Goal: Task Accomplishment & Management: Manage account settings

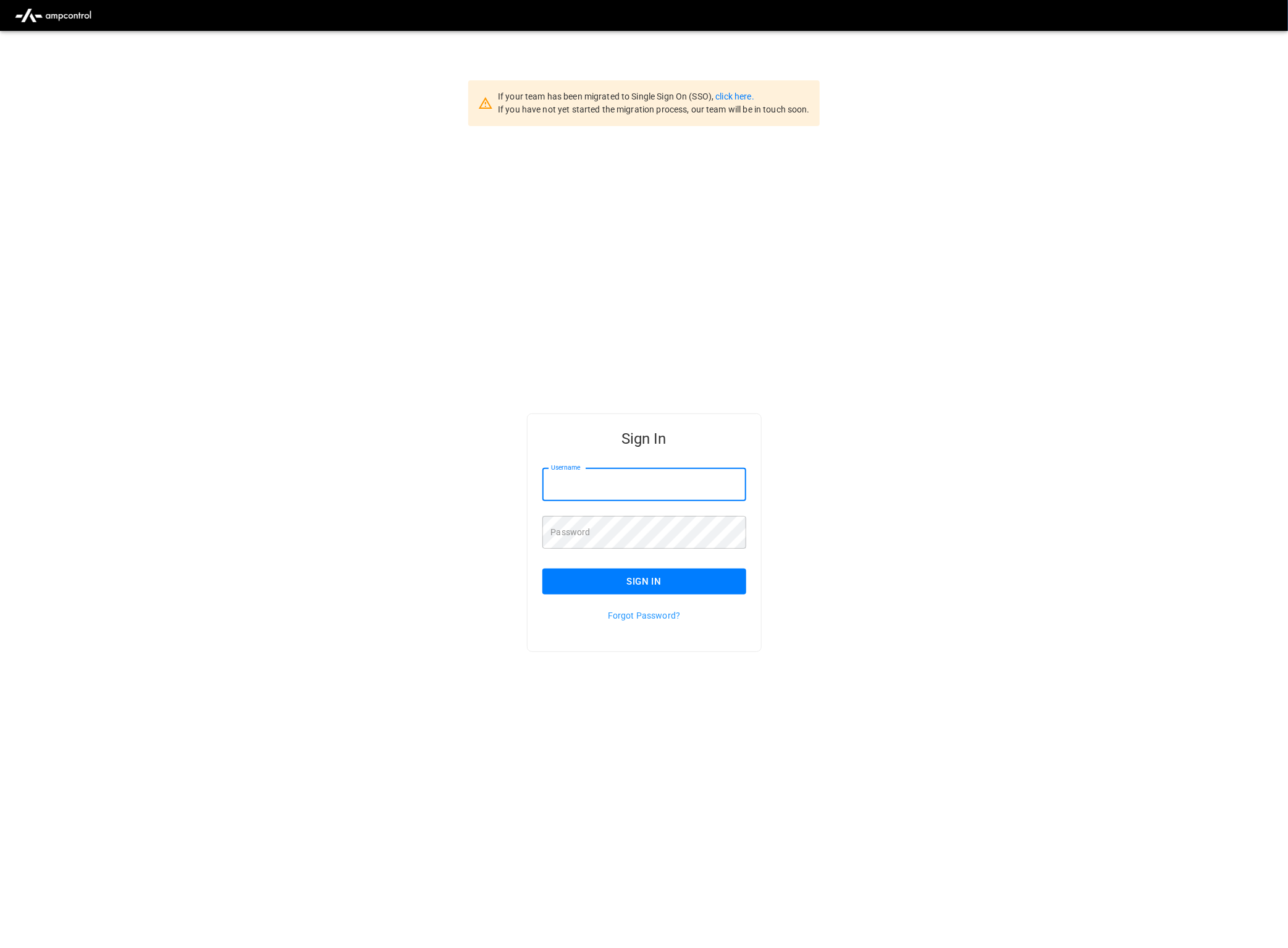
click at [585, 484] on input "Username" at bounding box center [644, 484] width 204 height 33
type input "**********"
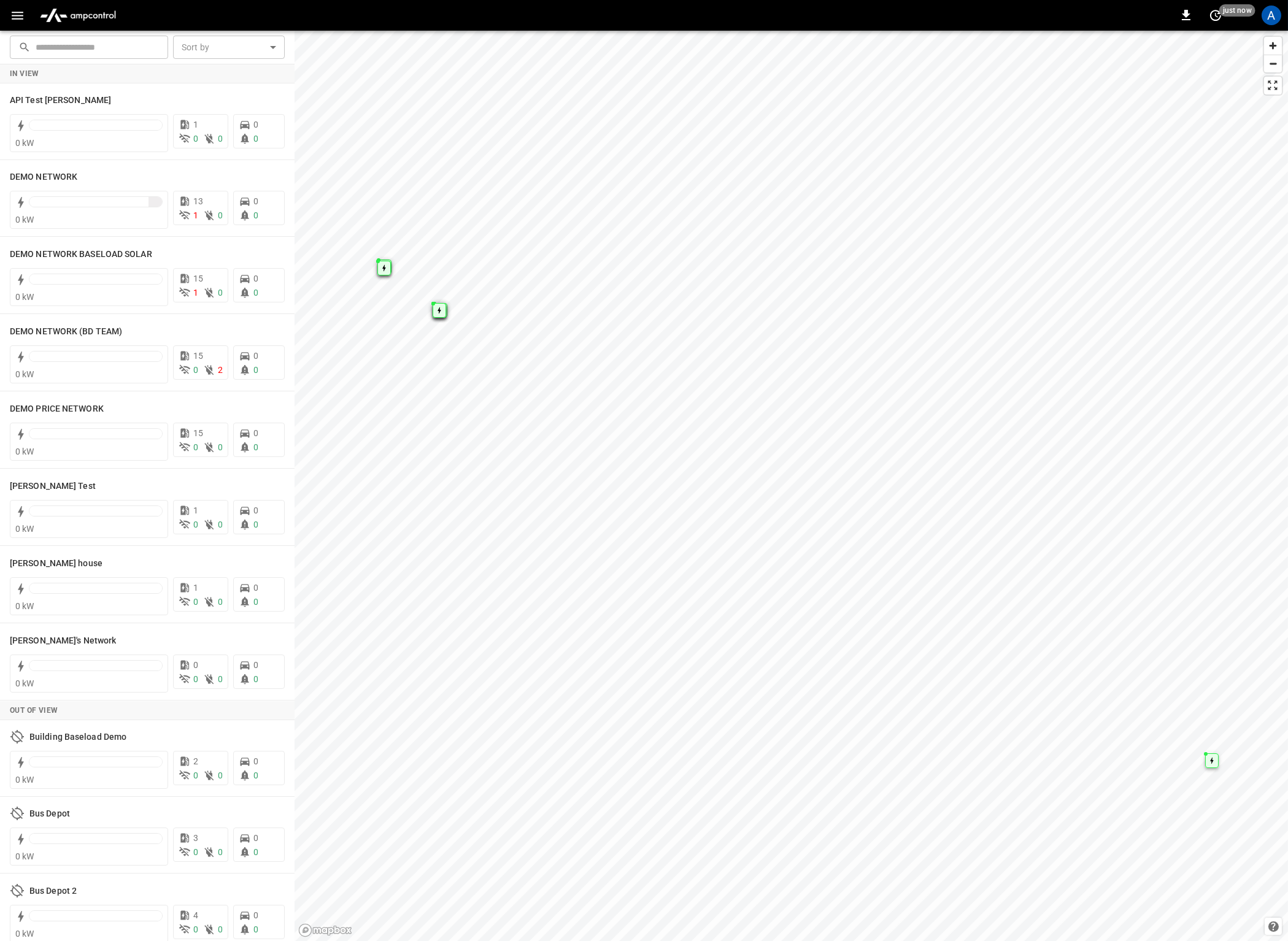
click at [17, 19] on icon "button" at bounding box center [17, 16] width 12 height 8
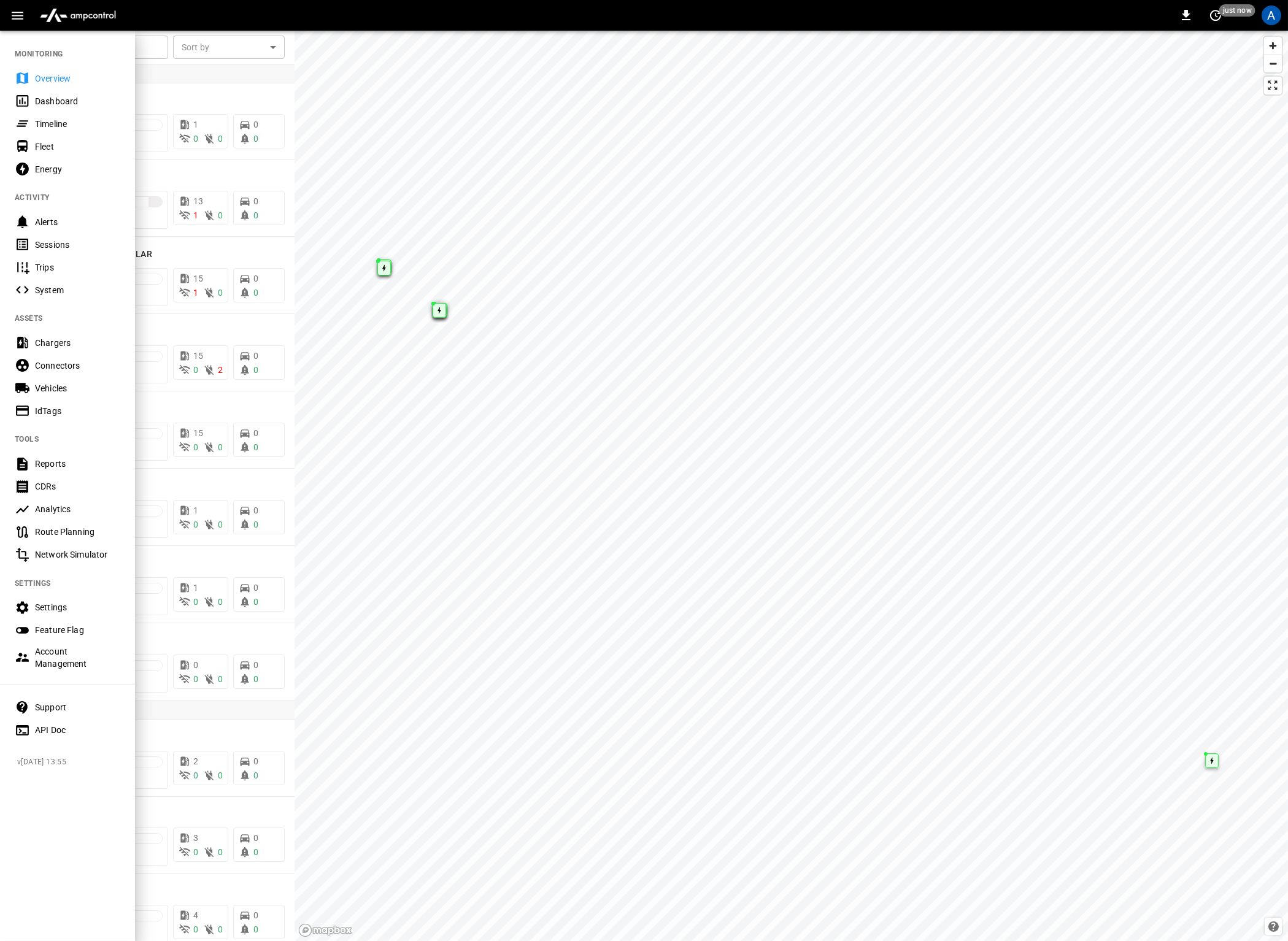
click at [72, 604] on div "Settings" at bounding box center [77, 608] width 85 height 12
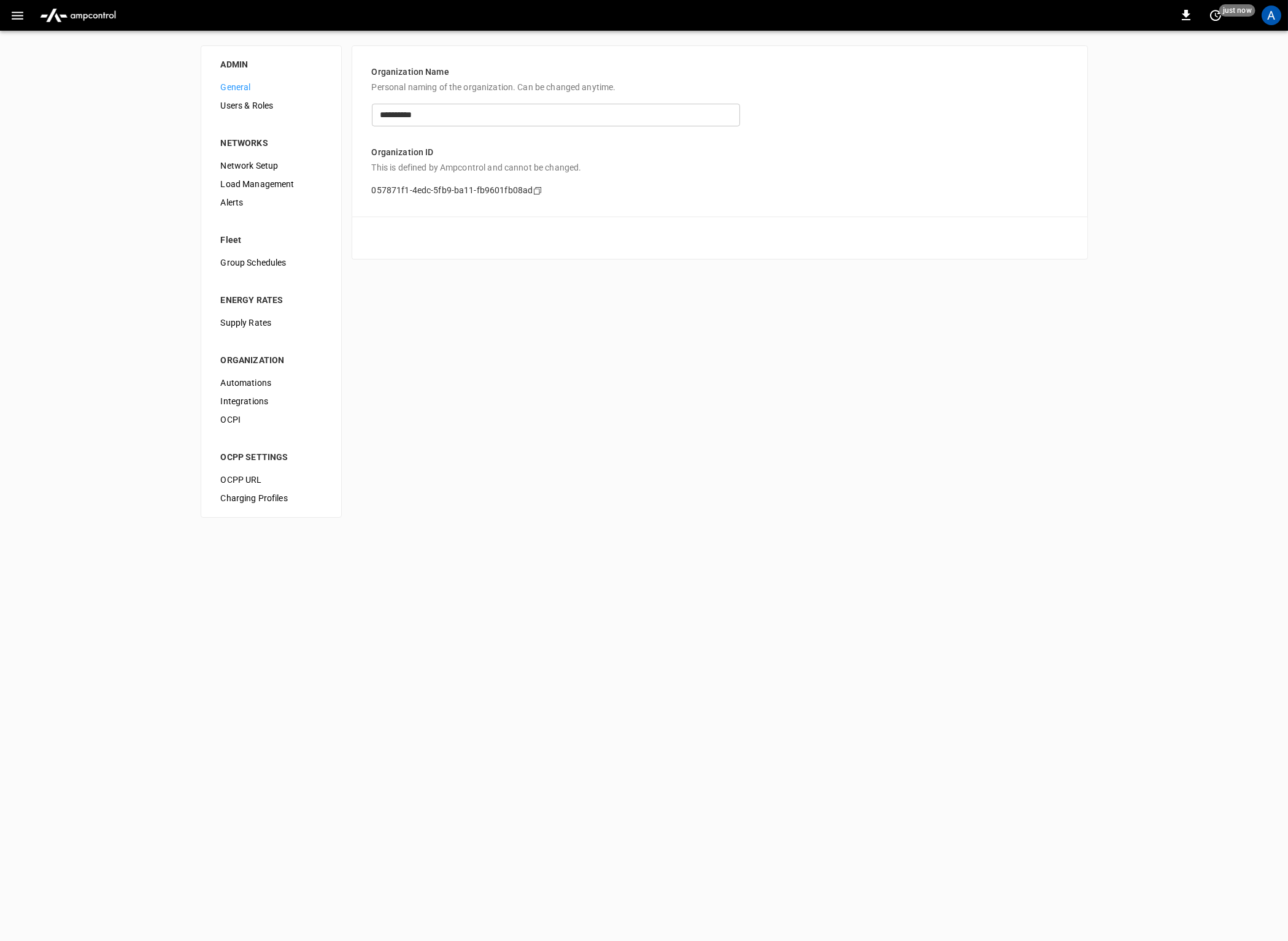
click at [235, 103] on span "Users & Roles" at bounding box center [271, 105] width 100 height 13
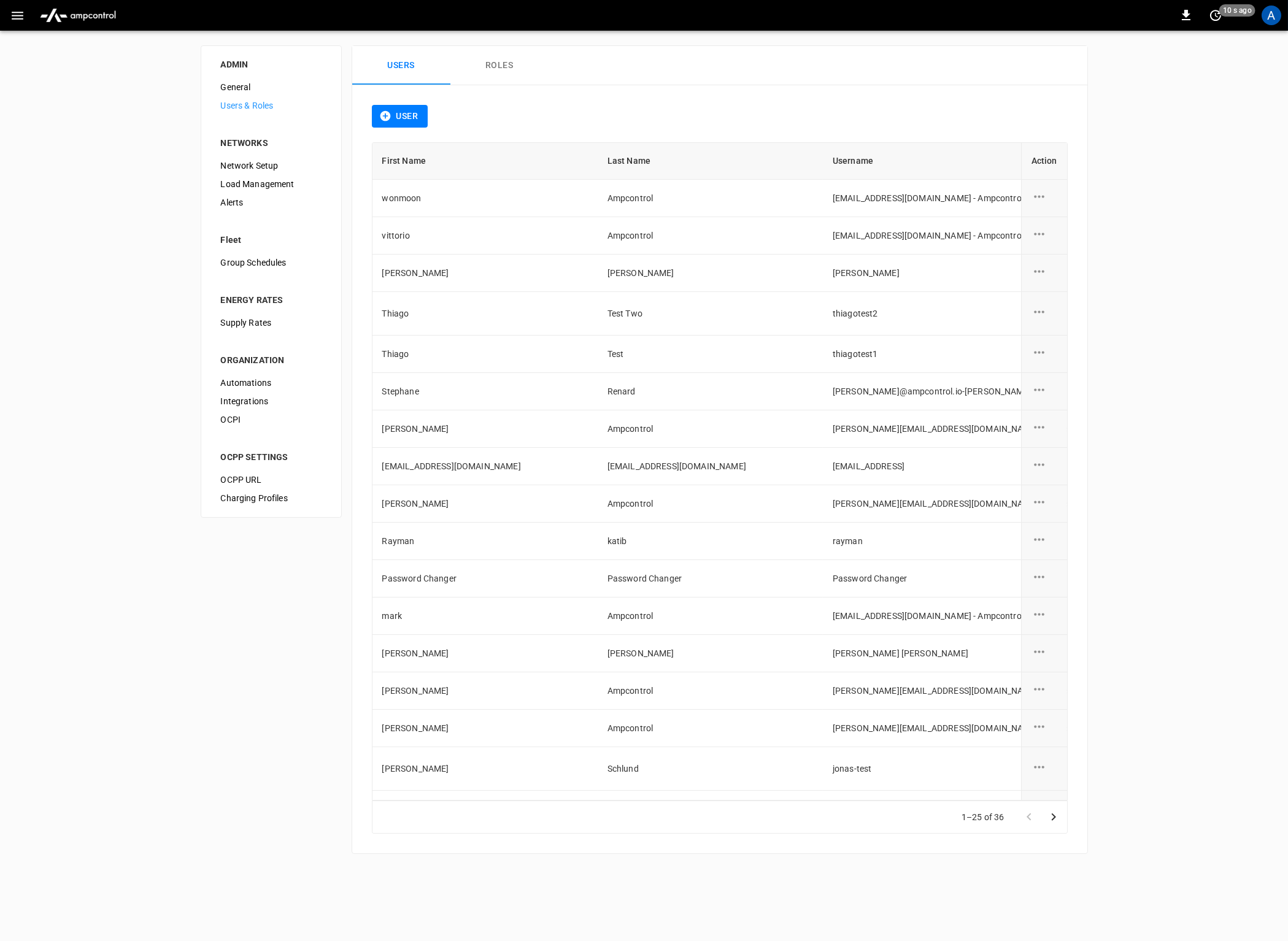
click at [249, 543] on div "ADMIN General Users & Roles NETWORKS Network Setup Load Management Alerts Fleet…" at bounding box center [644, 450] width 1288 height 838
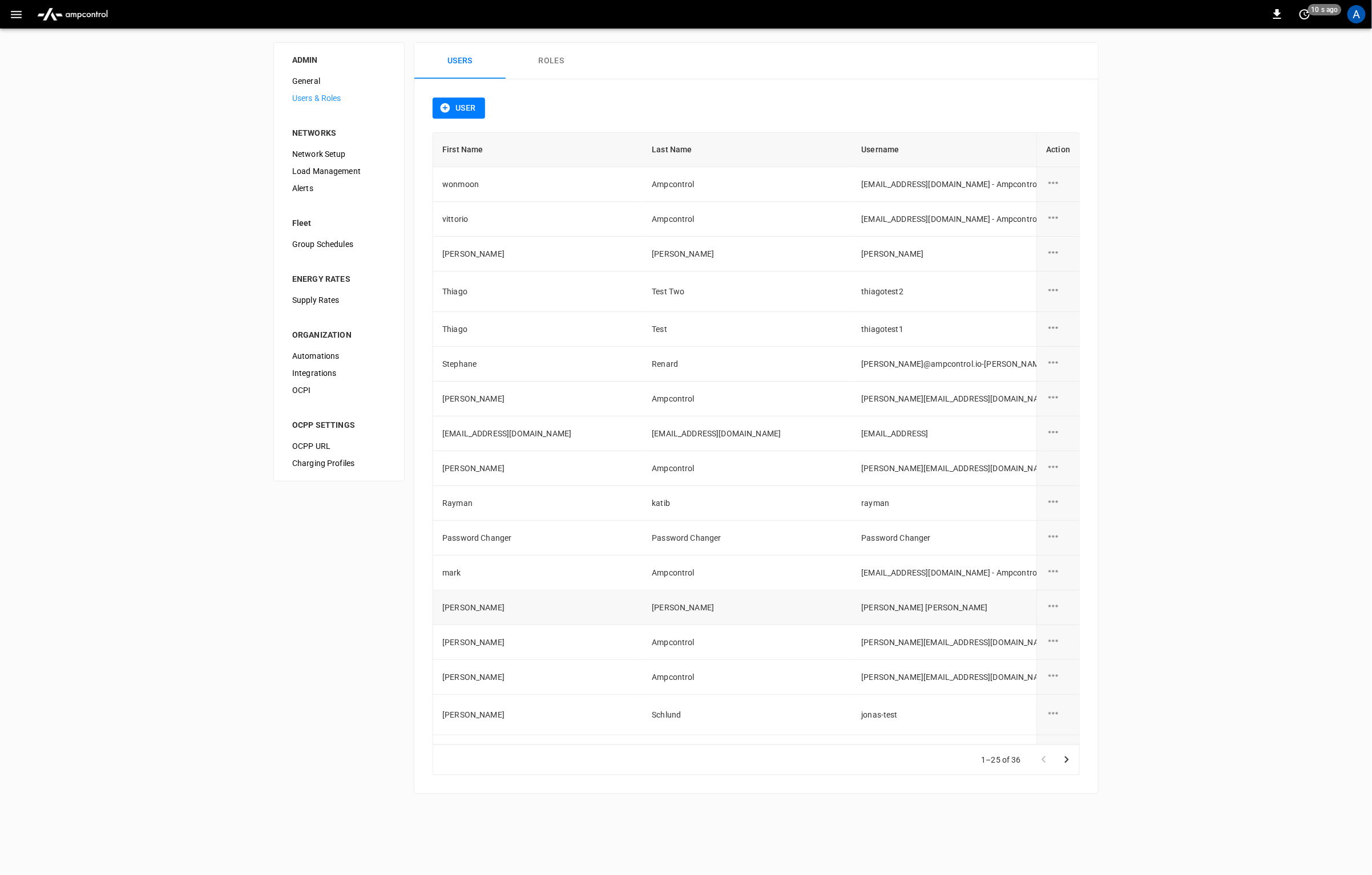
click at [1047, 605] on icon "user action options" at bounding box center [1053, 606] width 14 height 14
click at [1060, 632] on li "Delete" at bounding box center [1059, 630] width 41 height 19
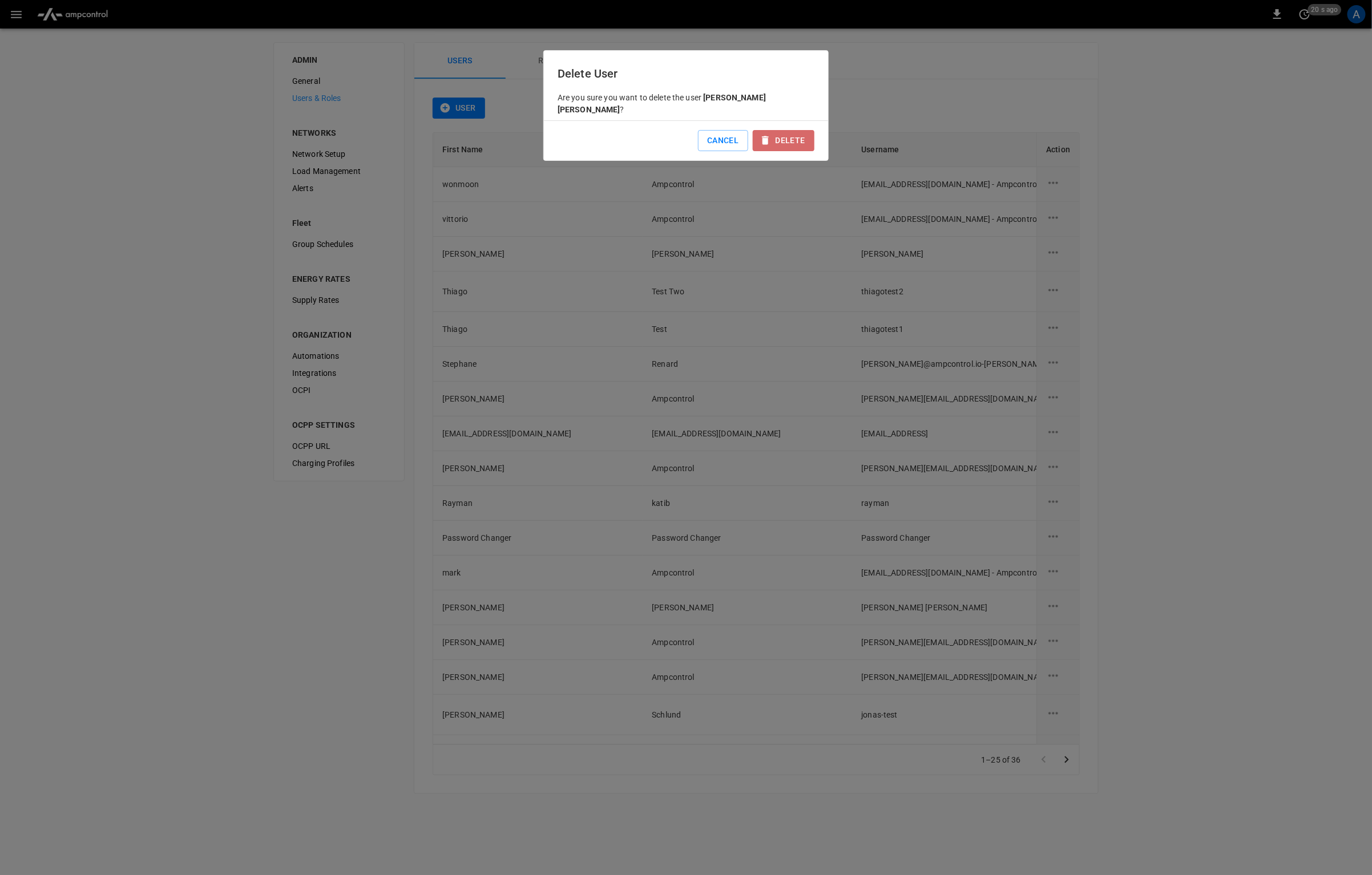
click at [782, 130] on button "Delete" at bounding box center [784, 140] width 62 height 21
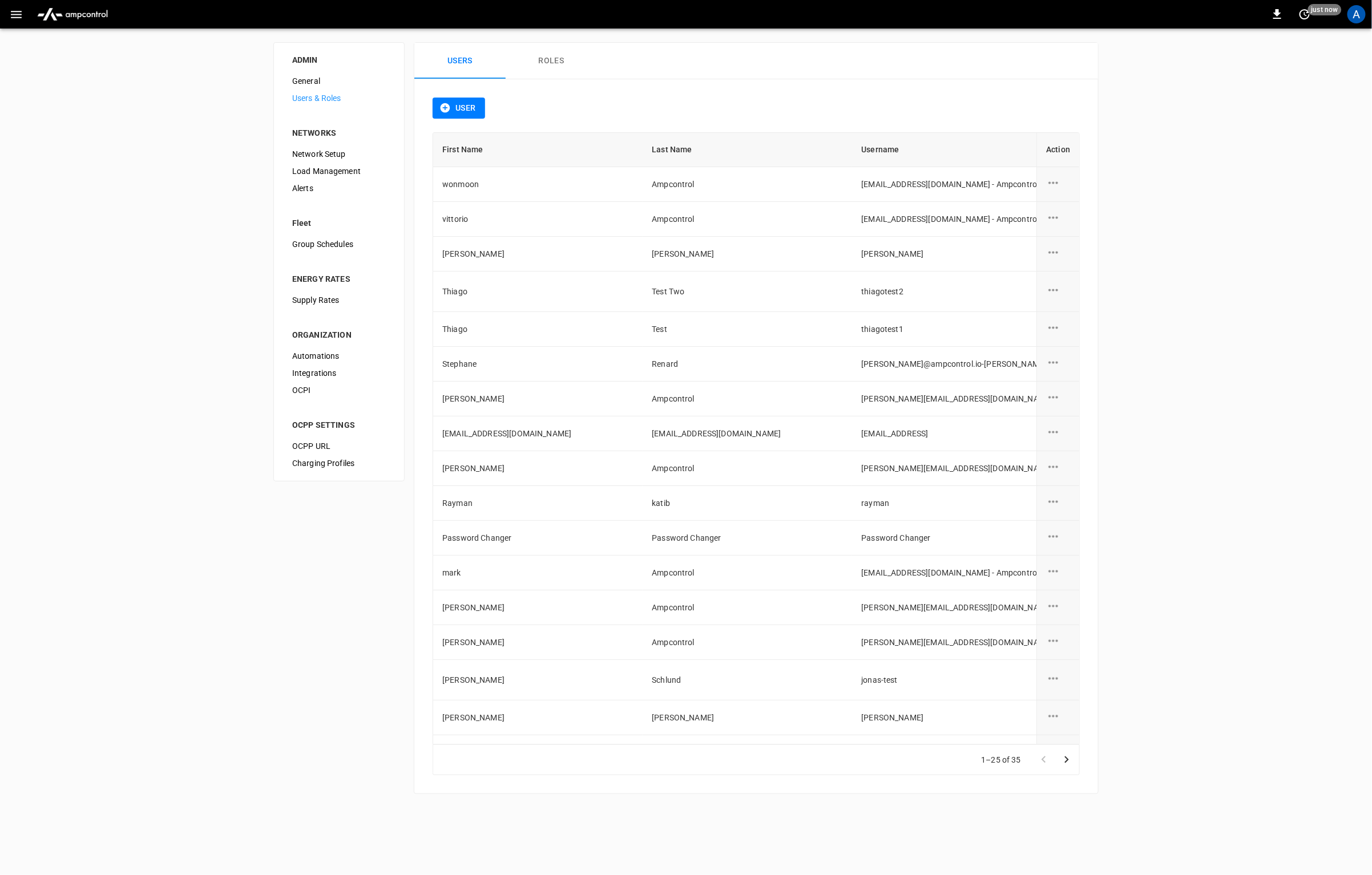
click at [284, 568] on div "ADMIN General Users & Roles NETWORKS Network Setup Load Management Alerts Fleet…" at bounding box center [686, 418] width 1372 height 780
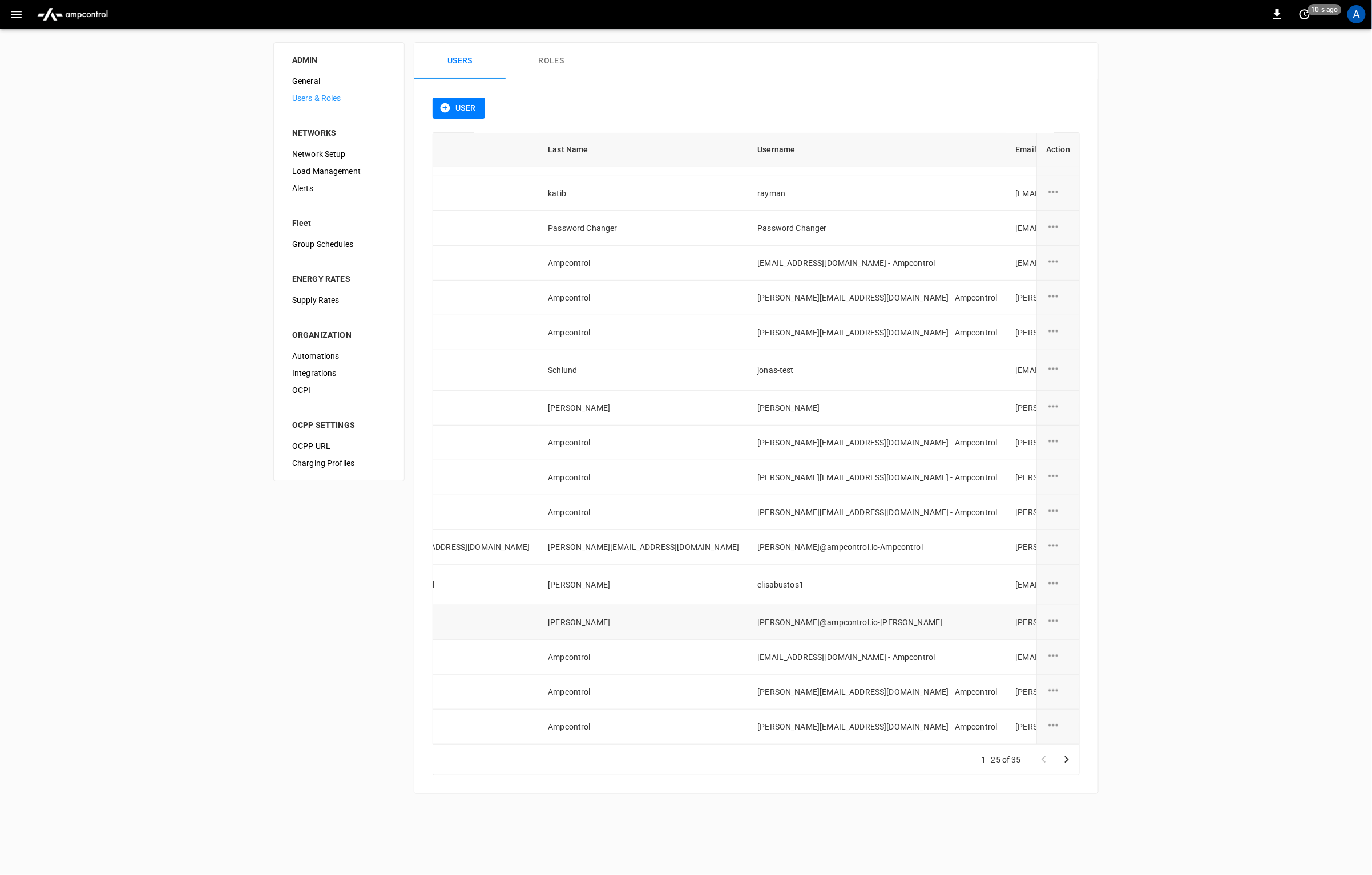
scroll to position [316, 103]
click at [1157, 392] on div "ADMIN General Users & Roles NETWORKS Network Setup Load Management Alerts Fleet…" at bounding box center [686, 418] width 1372 height 780
click at [1197, 300] on div "ADMIN General Users & Roles NETWORKS Network Setup Load Management Alerts Fleet…" at bounding box center [686, 418] width 1372 height 780
click at [1059, 755] on button "Go to next page" at bounding box center [1066, 760] width 23 height 23
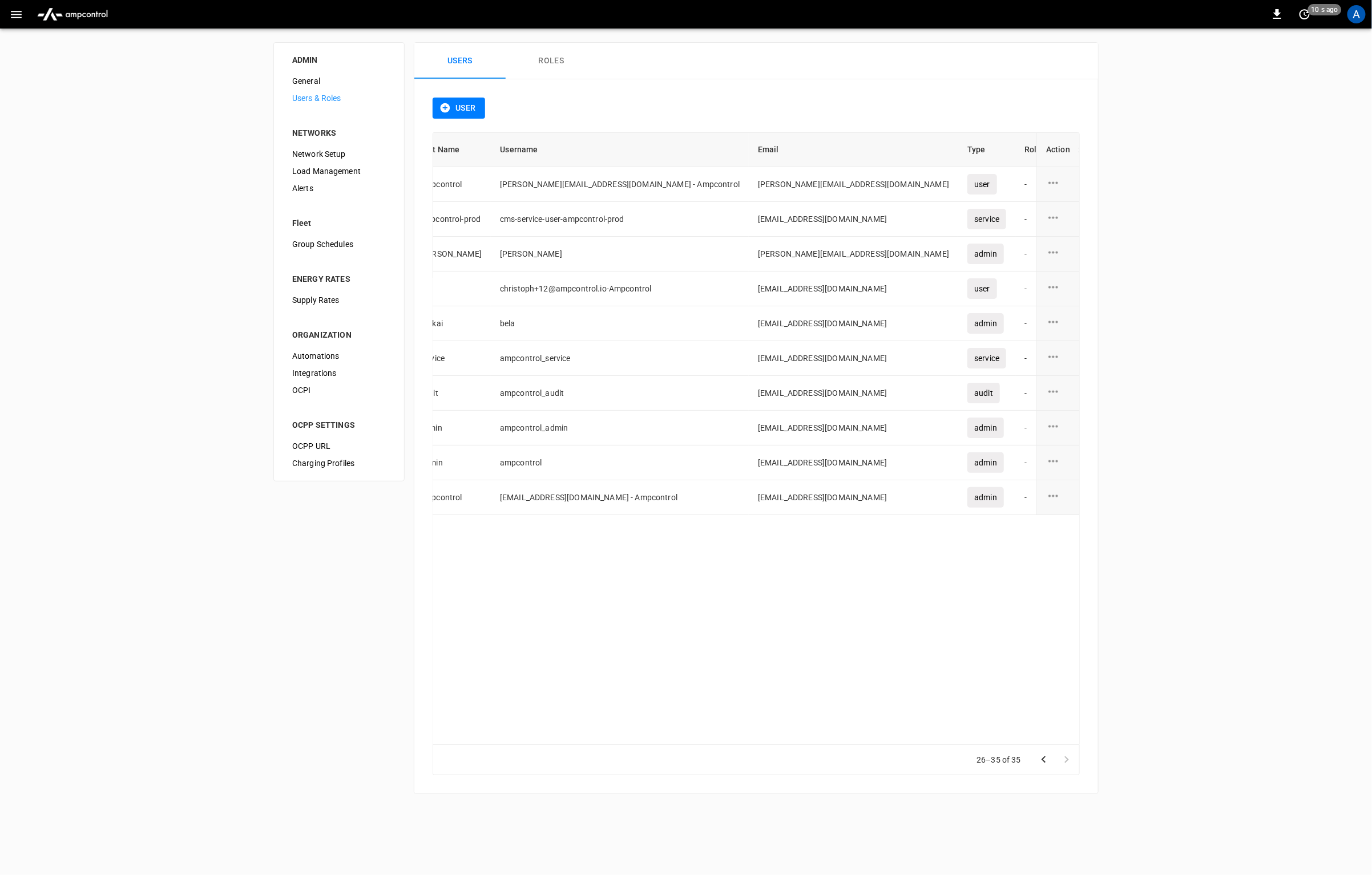
scroll to position [0, 103]
click at [1050, 216] on icon "user action options" at bounding box center [1053, 218] width 14 height 14
click at [1197, 200] on div at bounding box center [686, 438] width 1372 height 875
click at [580, 105] on div "User" at bounding box center [756, 115] width 647 height 35
click at [465, 103] on button "User" at bounding box center [458, 108] width 52 height 21
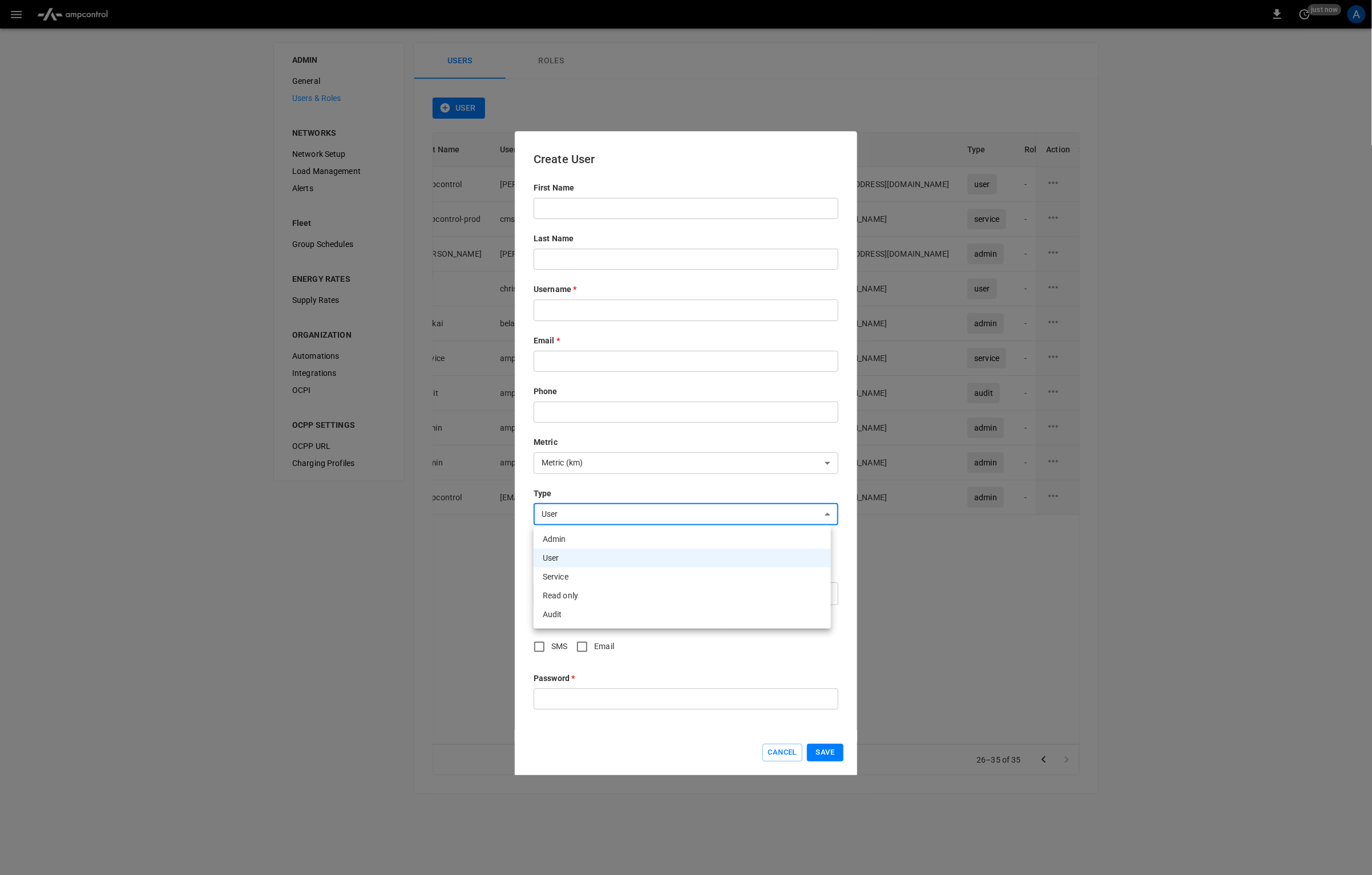
click at [623, 517] on body "0 just now A ADMIN General Users & Roles NETWORKS Network Setup Load Management…" at bounding box center [686, 404] width 1372 height 808
click at [675, 481] on div at bounding box center [686, 438] width 1372 height 875
click at [612, 517] on body "0 10 s ago A ADMIN General Users & Roles NETWORKS Network Setup Load Management…" at bounding box center [686, 404] width 1372 height 808
click at [616, 577] on li "Service" at bounding box center [682, 577] width 297 height 19
type input "*******"
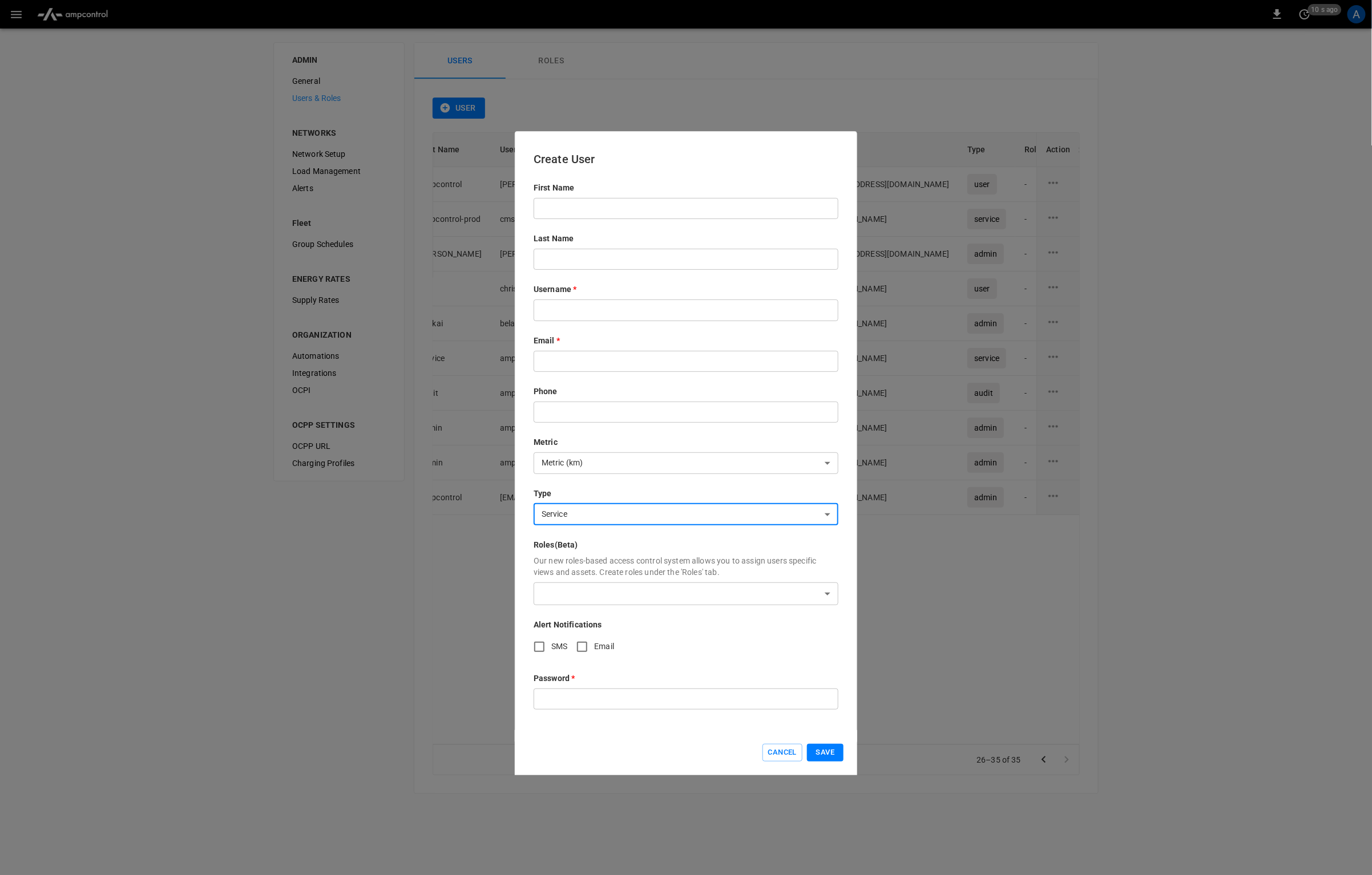
click at [615, 204] on input "text" at bounding box center [686, 208] width 305 height 21
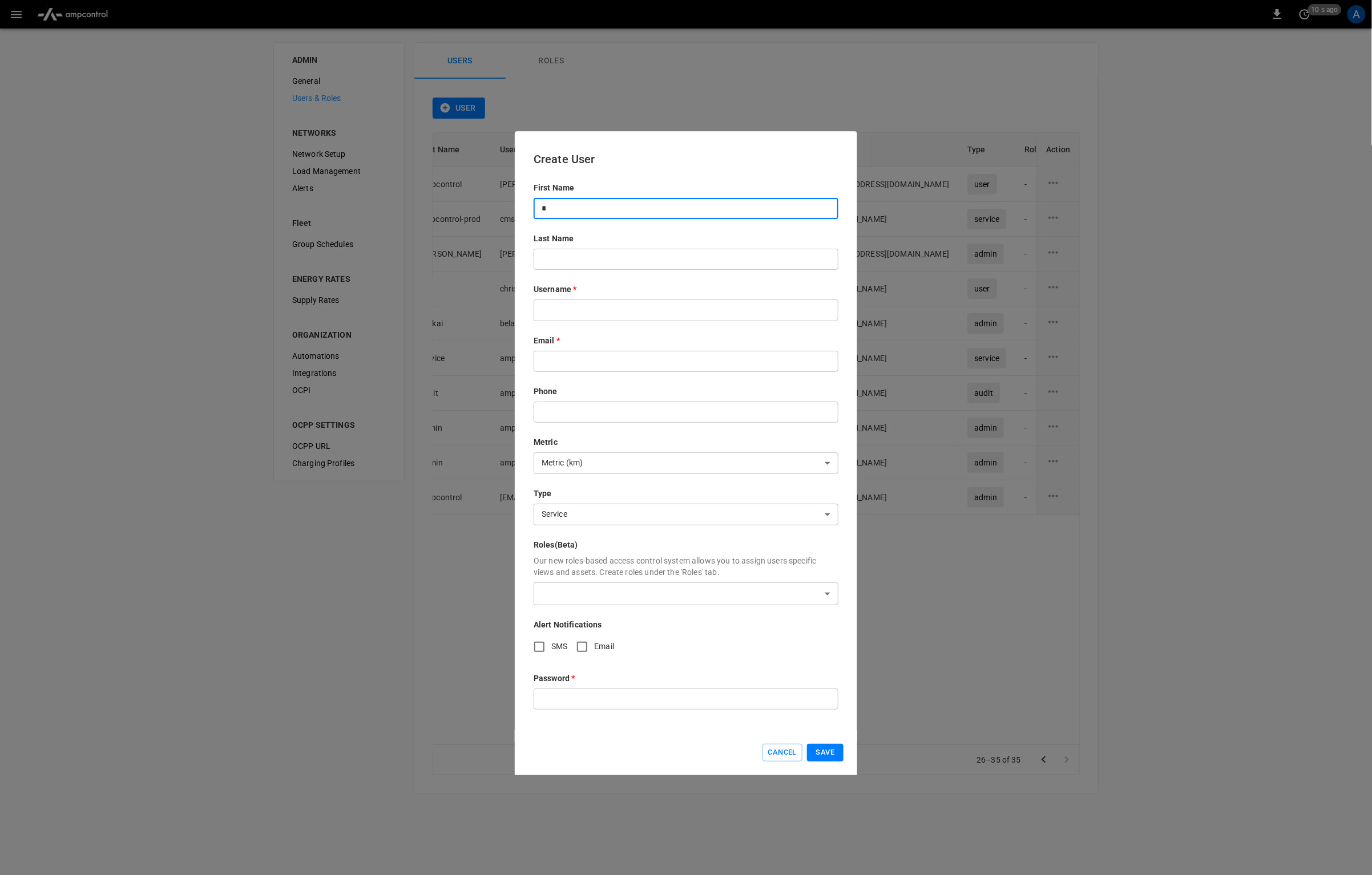
type input "*"
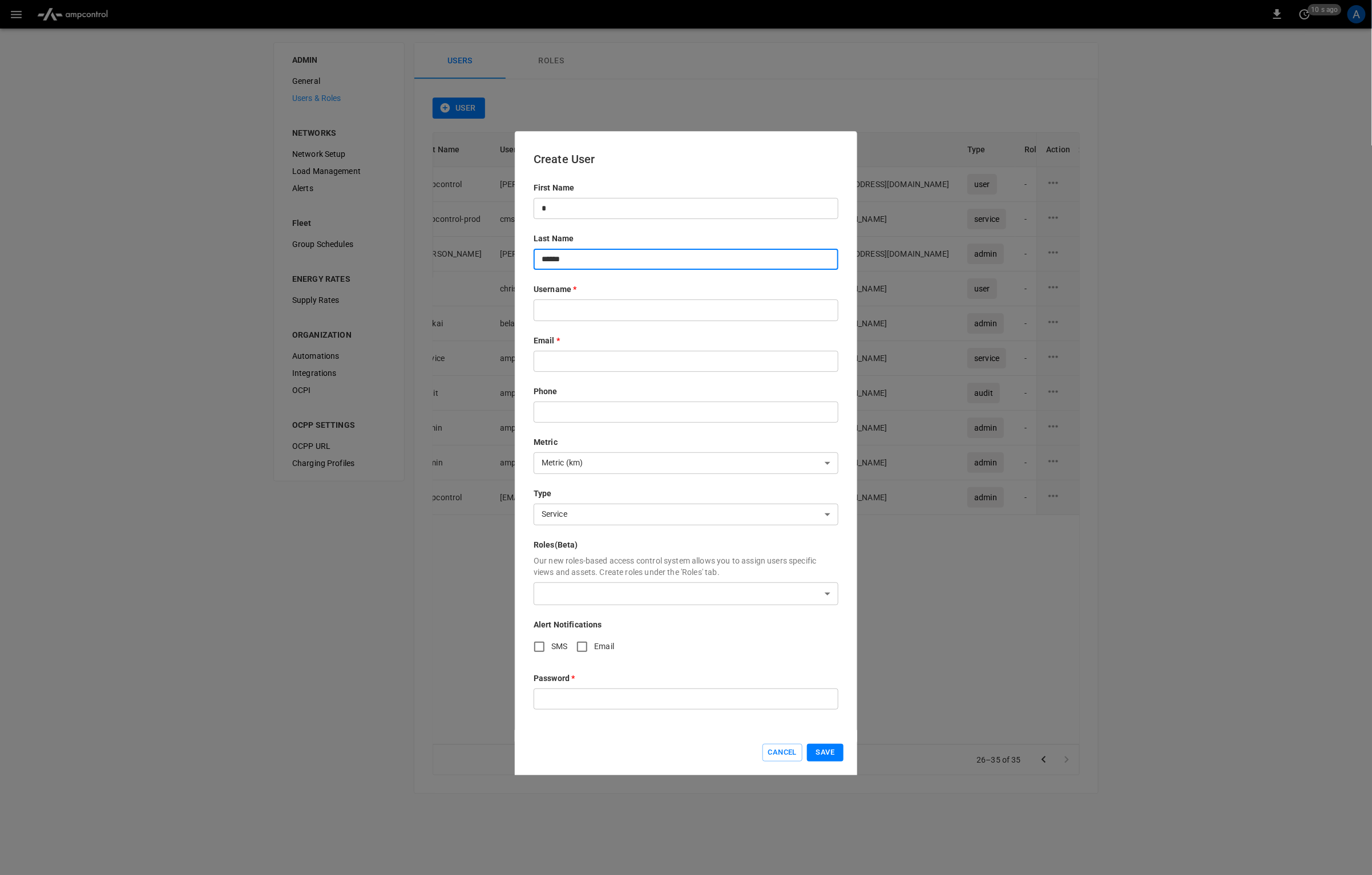
type input "******"
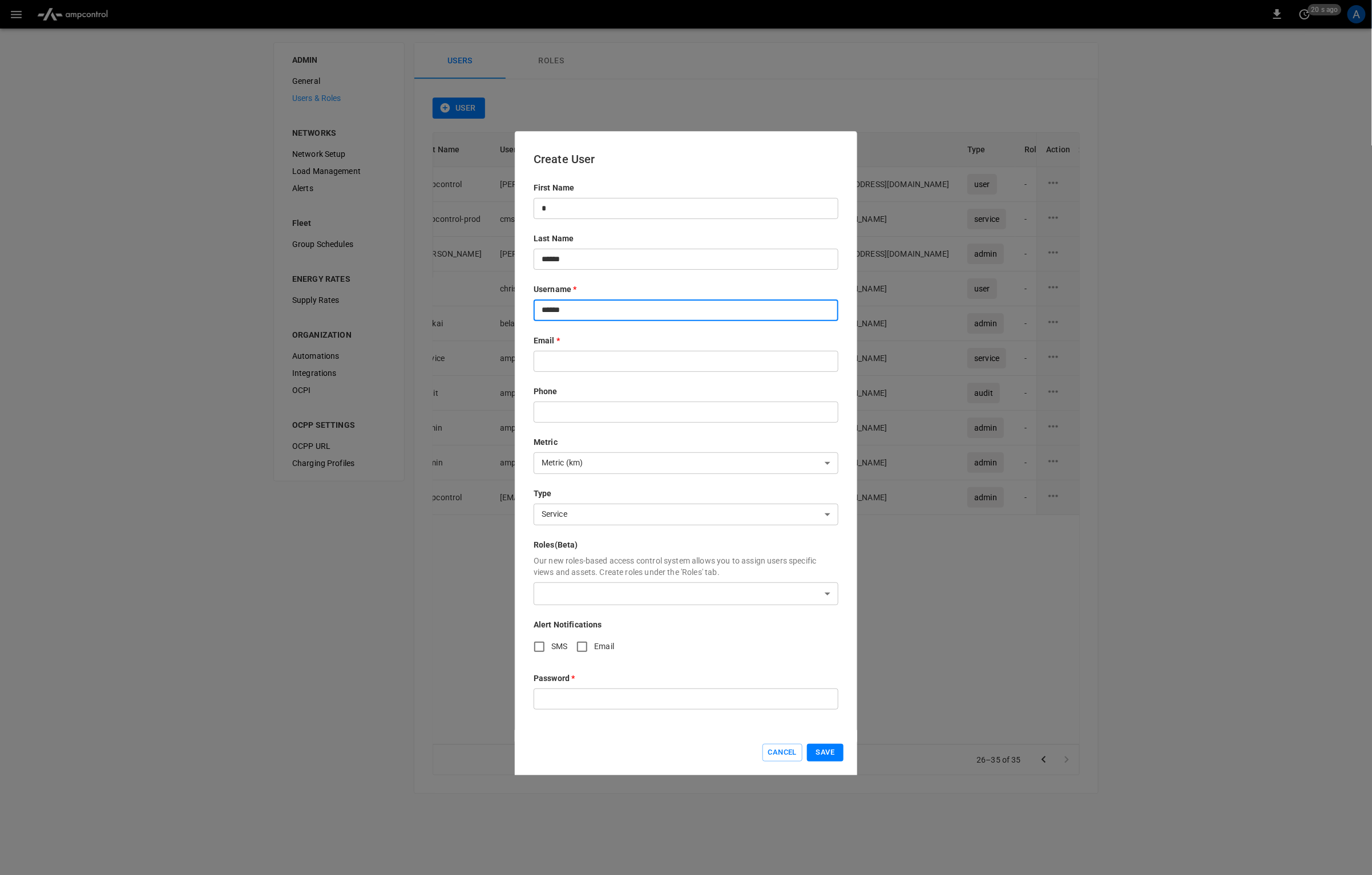
type input "******"
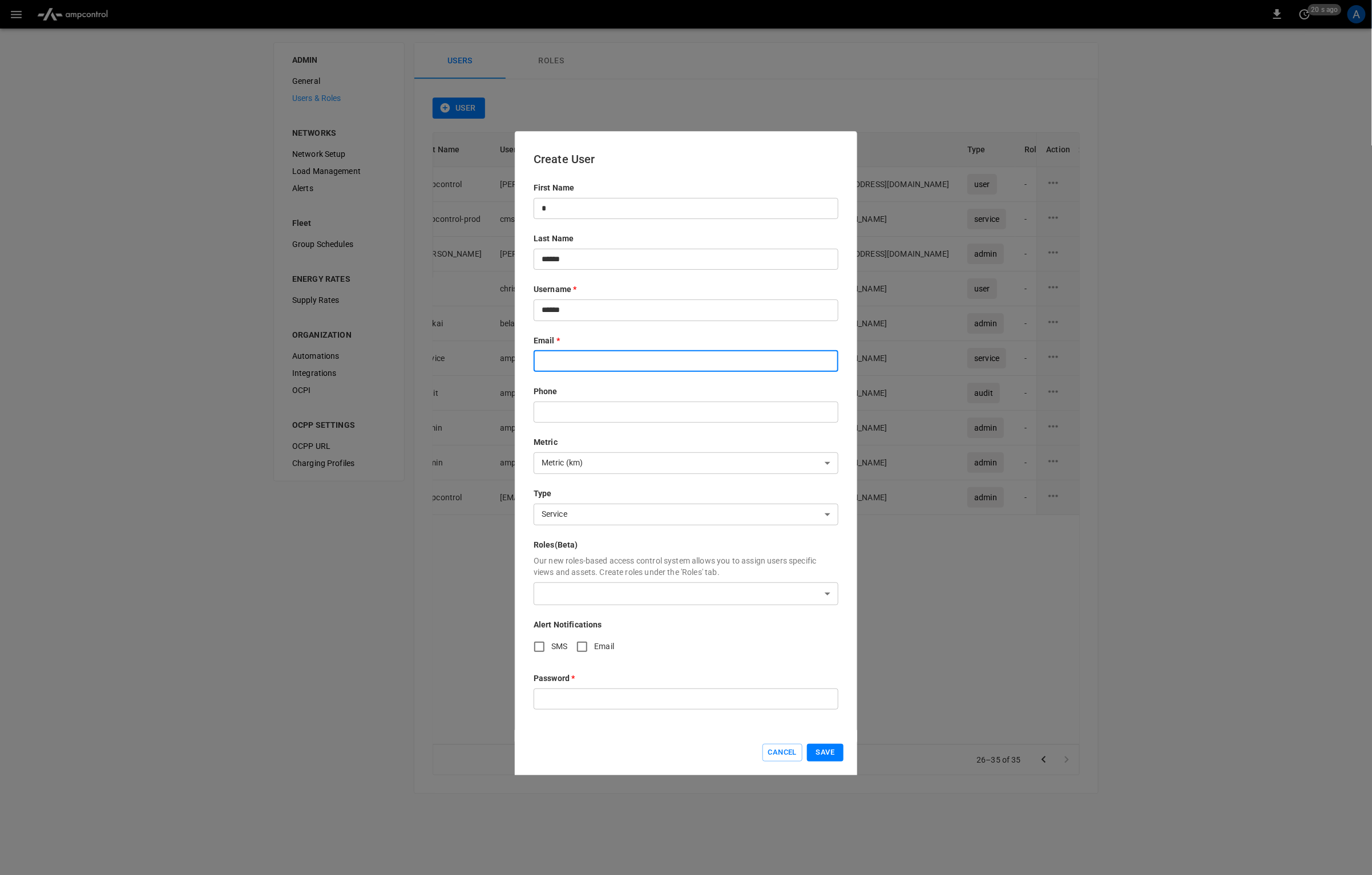
type input "*"
type input "**********"
click at [824, 592] on div "​ ​" at bounding box center [686, 593] width 305 height 23
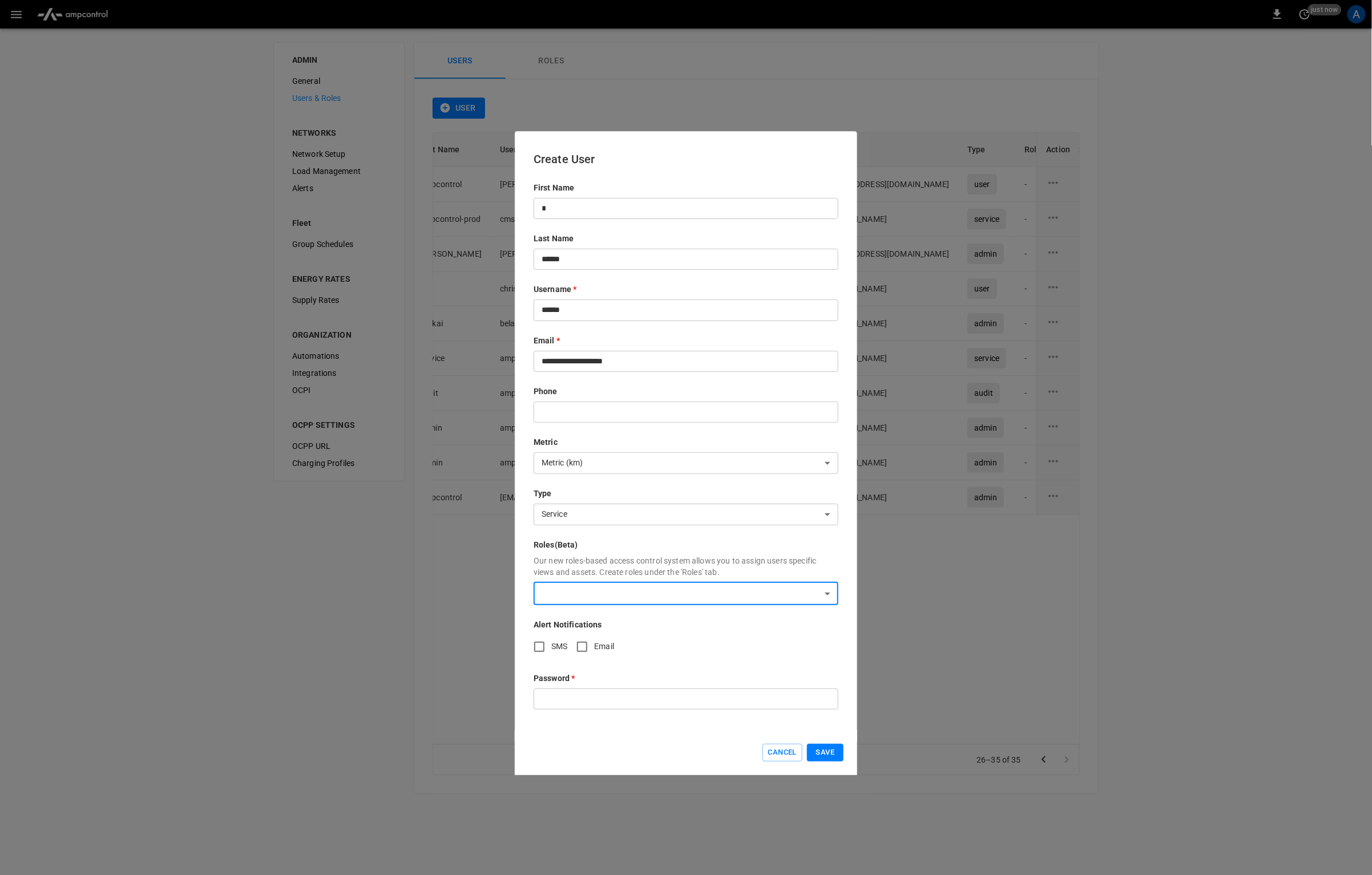
click at [813, 592] on div "​ ​" at bounding box center [686, 593] width 305 height 23
click at [819, 592] on div "​ ​" at bounding box center [686, 593] width 305 height 23
click at [834, 552] on div "**********" at bounding box center [686, 438] width 342 height 613
click at [688, 597] on body "0 10 s ago A ADMIN General Users & Roles NETWORKS Network Setup Load Management…" at bounding box center [686, 404] width 1372 height 808
click at [746, 578] on div at bounding box center [686, 438] width 1372 height 875
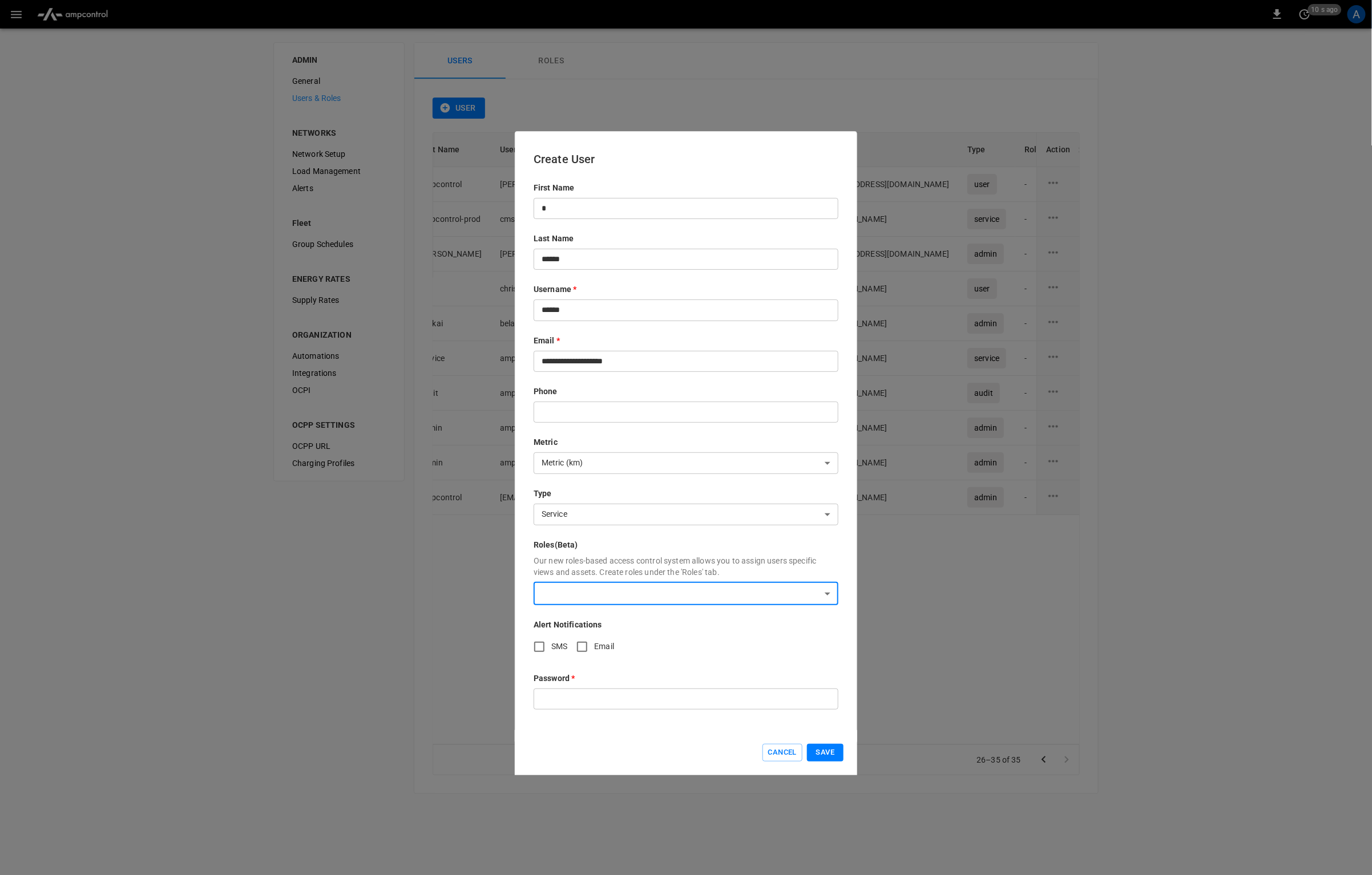
click at [742, 620] on p "Alert Notifications" at bounding box center [686, 625] width 305 height 12
click at [666, 695] on input "text" at bounding box center [686, 699] width 305 height 21
click at [782, 751] on button "Cancel" at bounding box center [782, 753] width 40 height 17
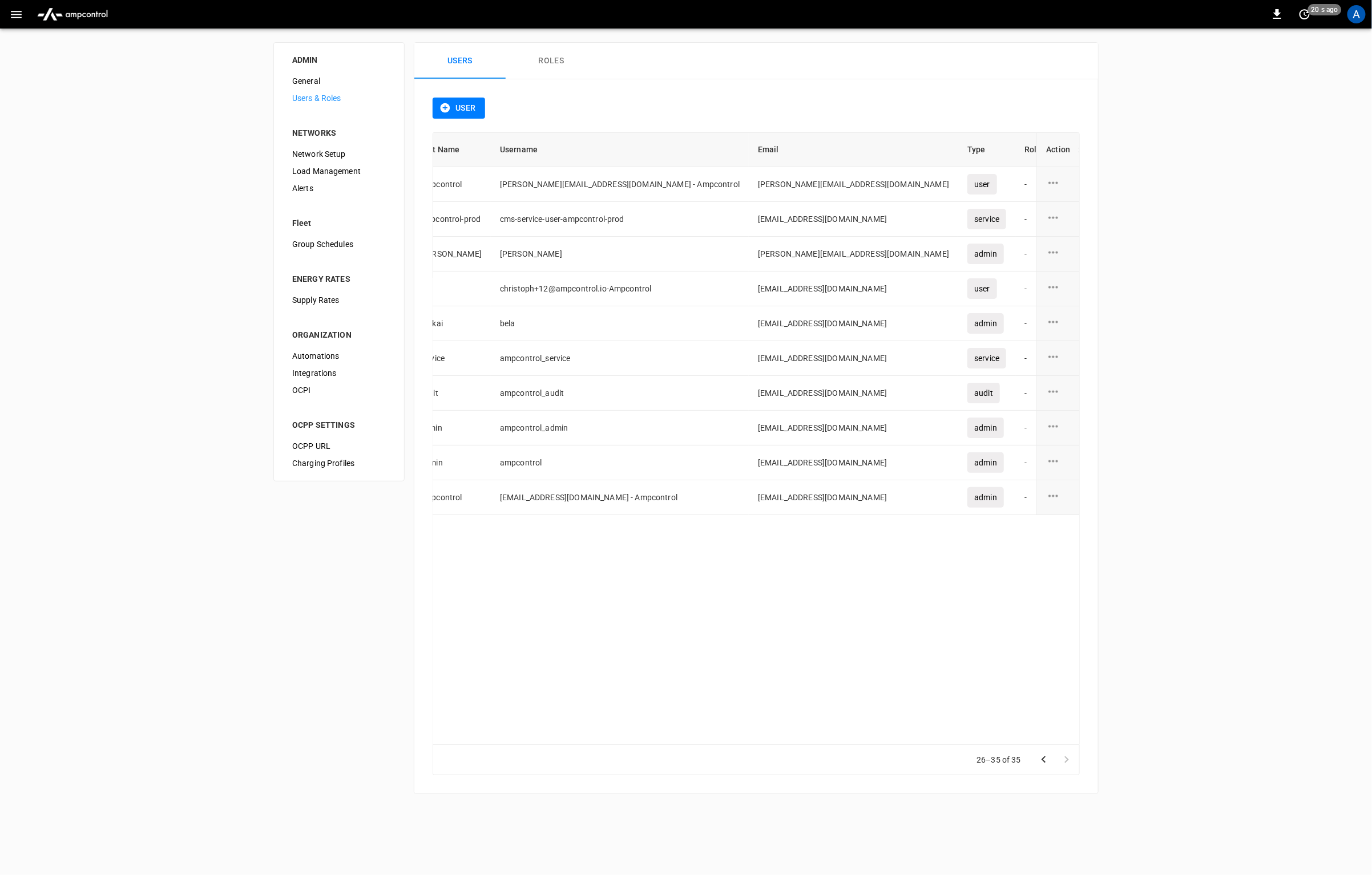
click at [258, 623] on div "ADMIN General Users & Roles NETWORKS Network Setup Load Management Alerts Fleet…" at bounding box center [686, 418] width 1372 height 780
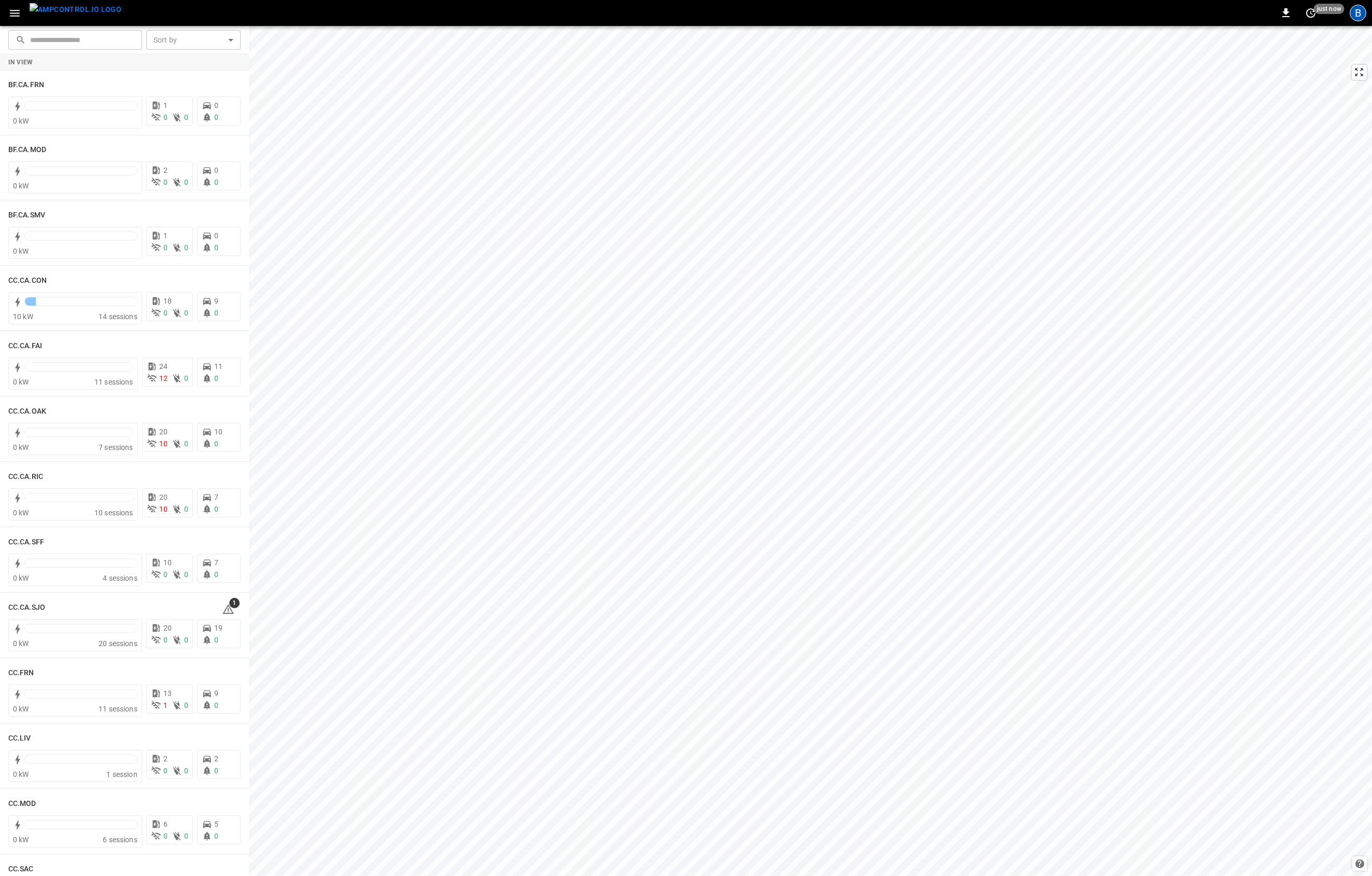
click at [1360, 17] on div "B" at bounding box center [1358, 13] width 16 height 16
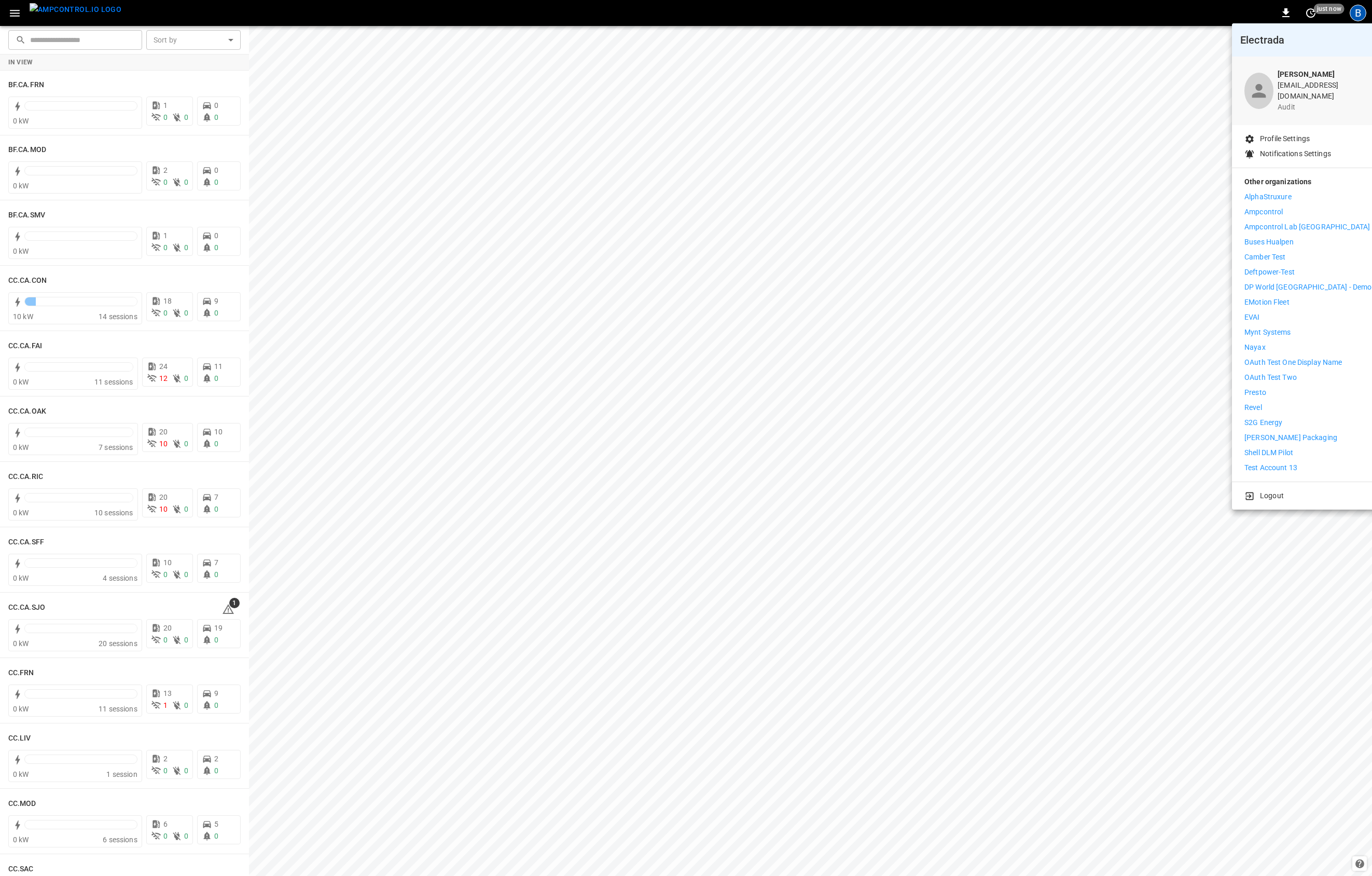
click at [9, 15] on div at bounding box center [686, 438] width 1372 height 876
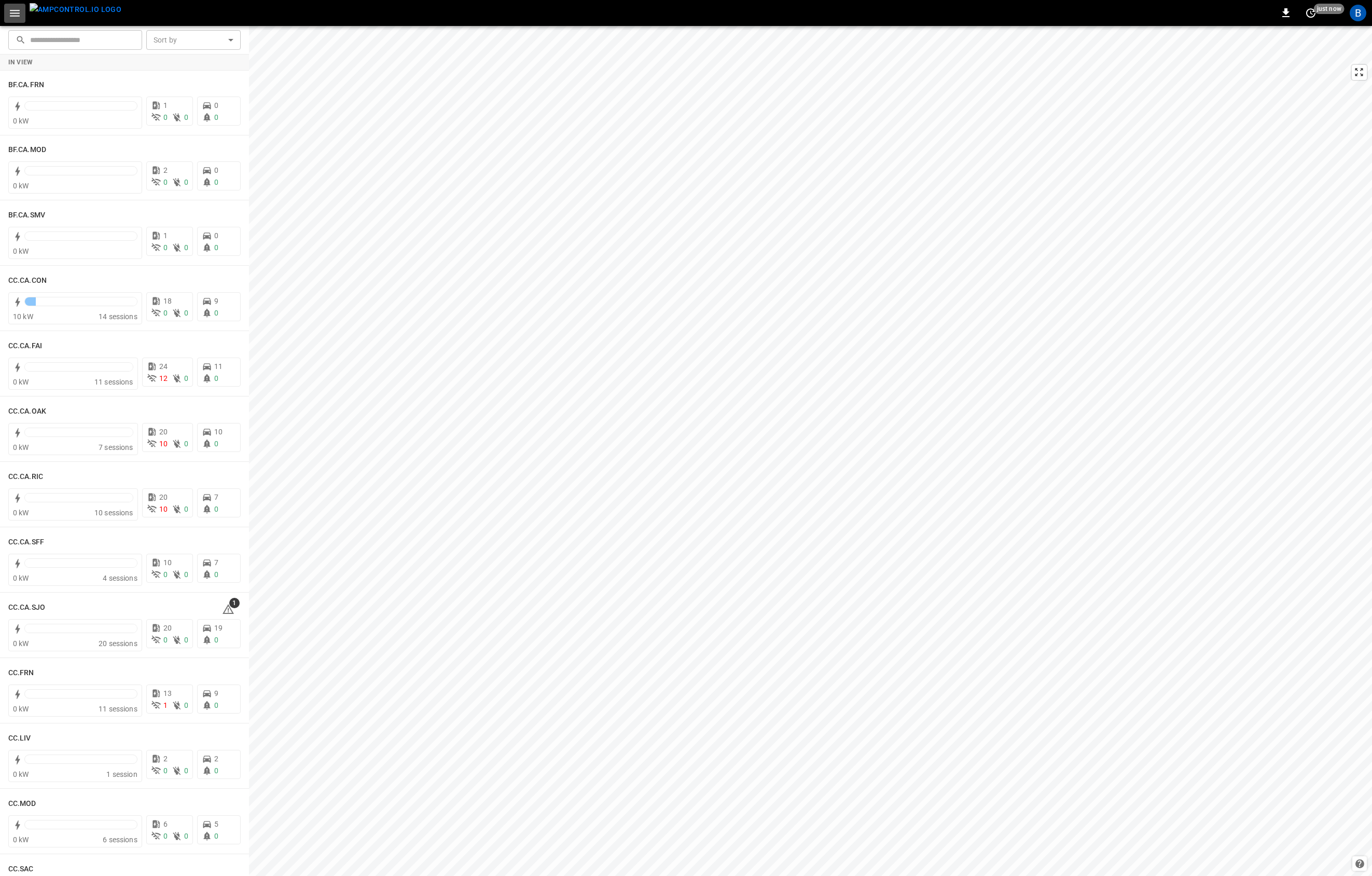
click at [18, 8] on icon "button" at bounding box center [15, 13] width 13 height 13
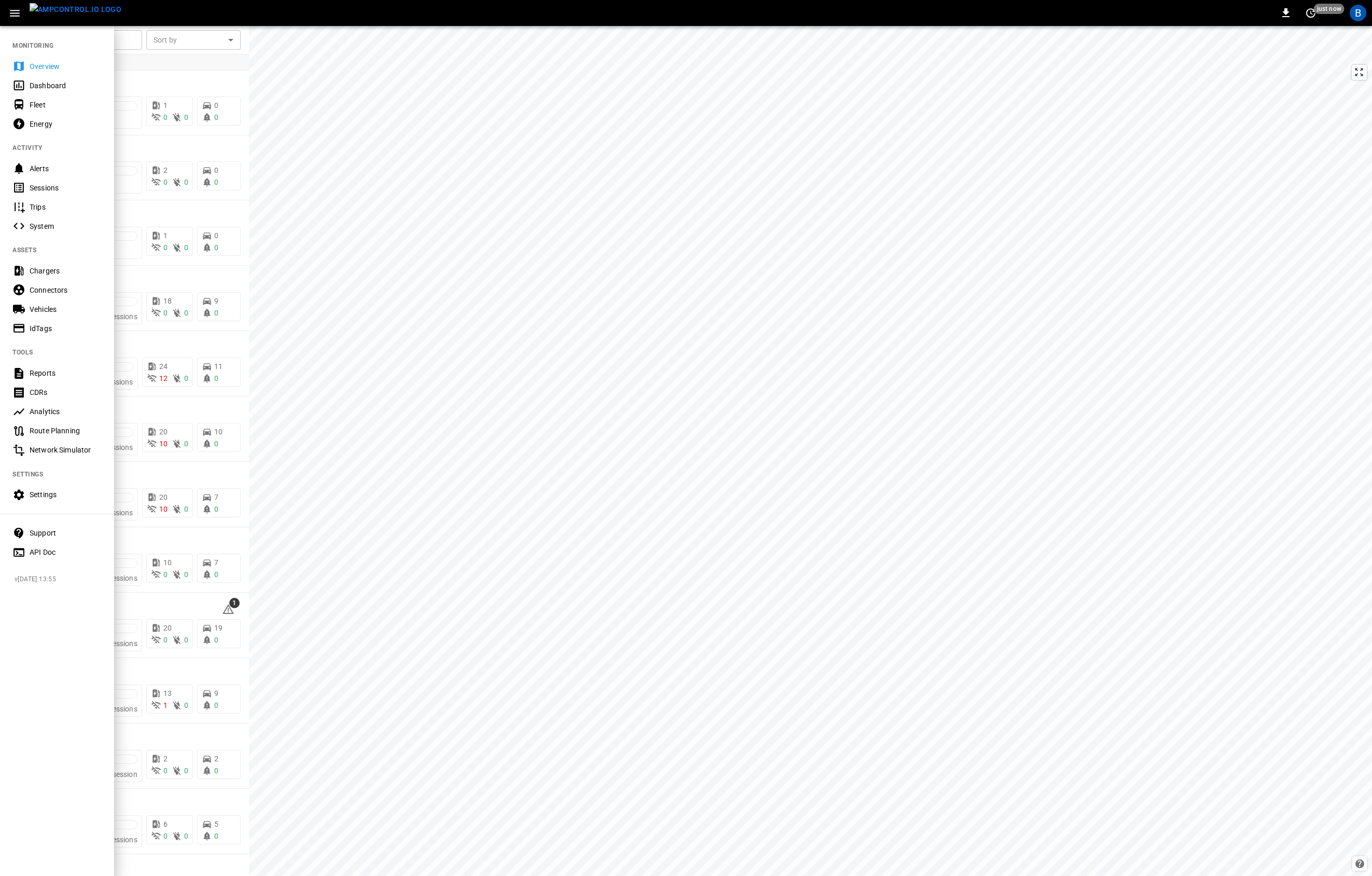
click at [52, 501] on div "Settings" at bounding box center [57, 495] width 114 height 19
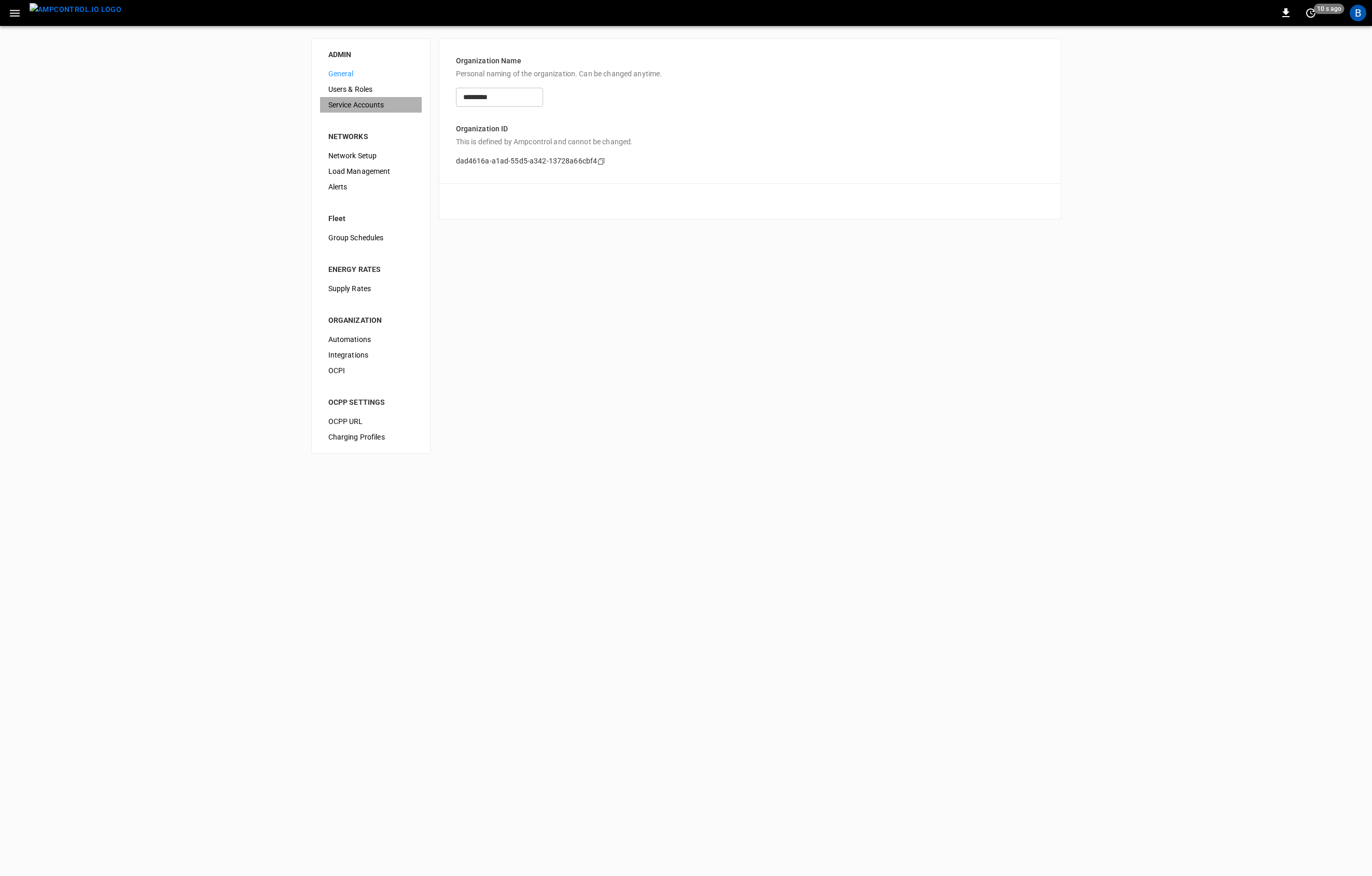
click at [360, 111] on div "Service Accounts" at bounding box center [371, 105] width 102 height 16
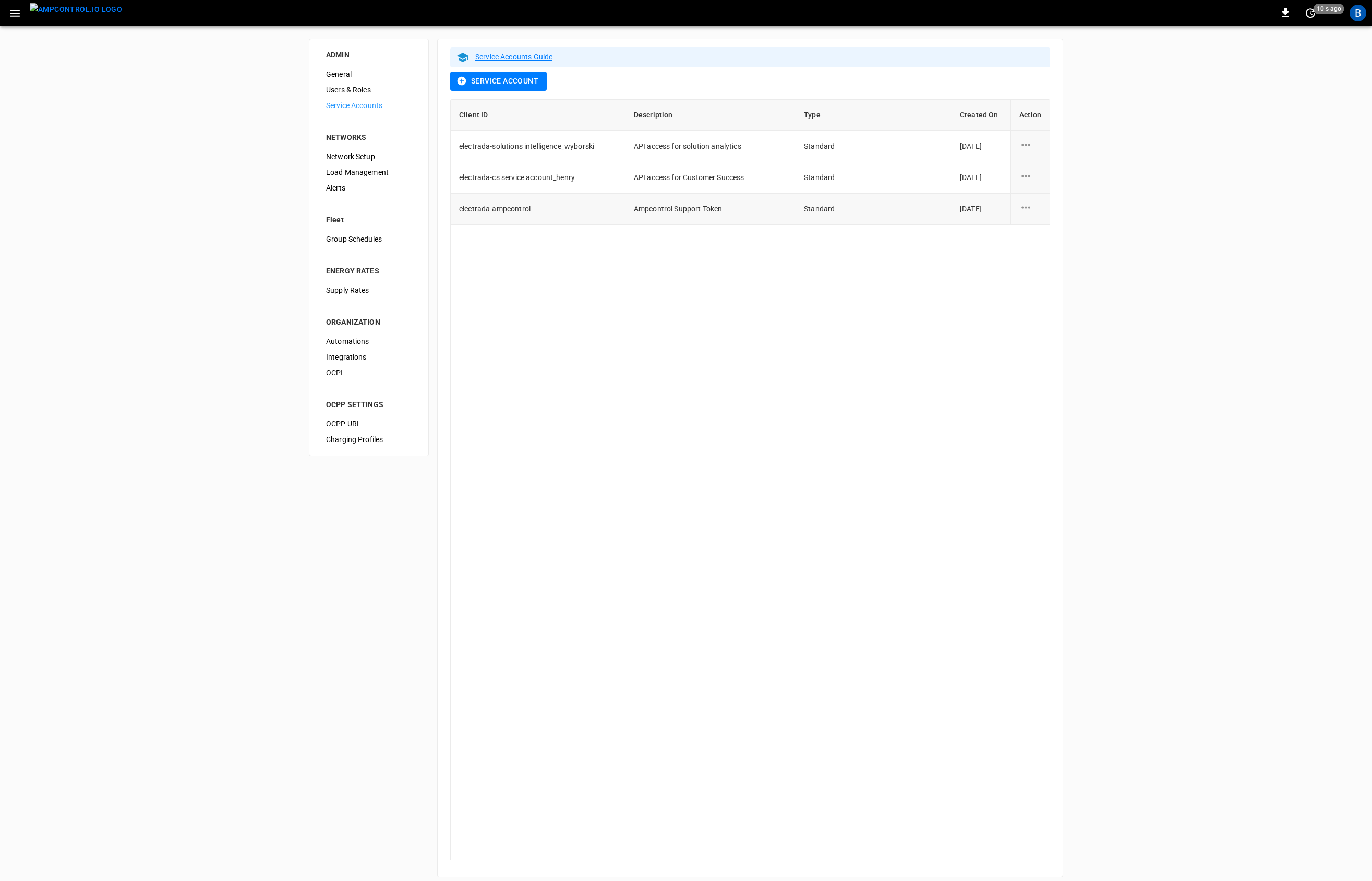
click at [1031, 207] on icon "service account action options" at bounding box center [1026, 207] width 13 height 13
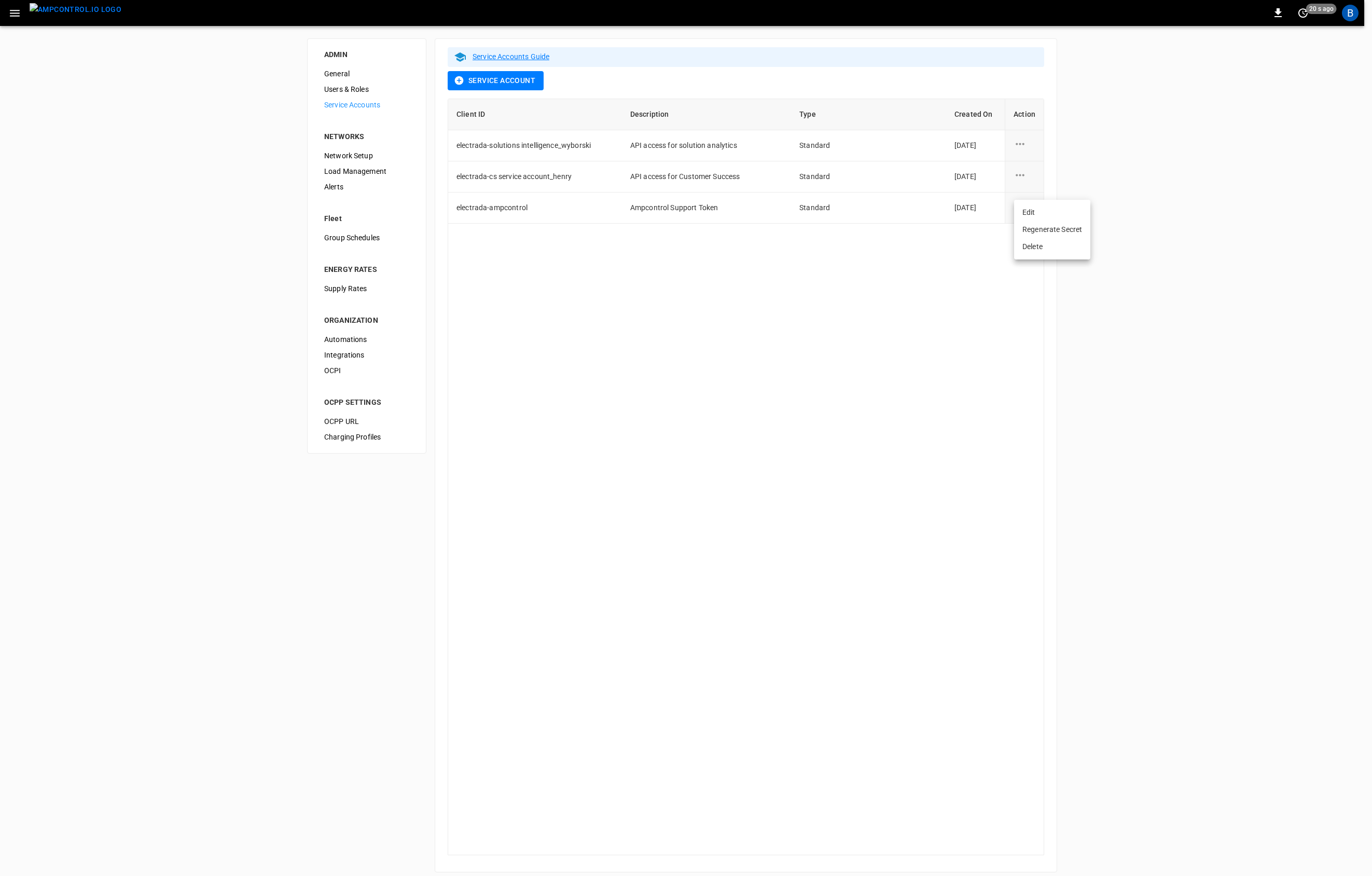
click at [1039, 213] on li "Edit" at bounding box center [1052, 212] width 76 height 17
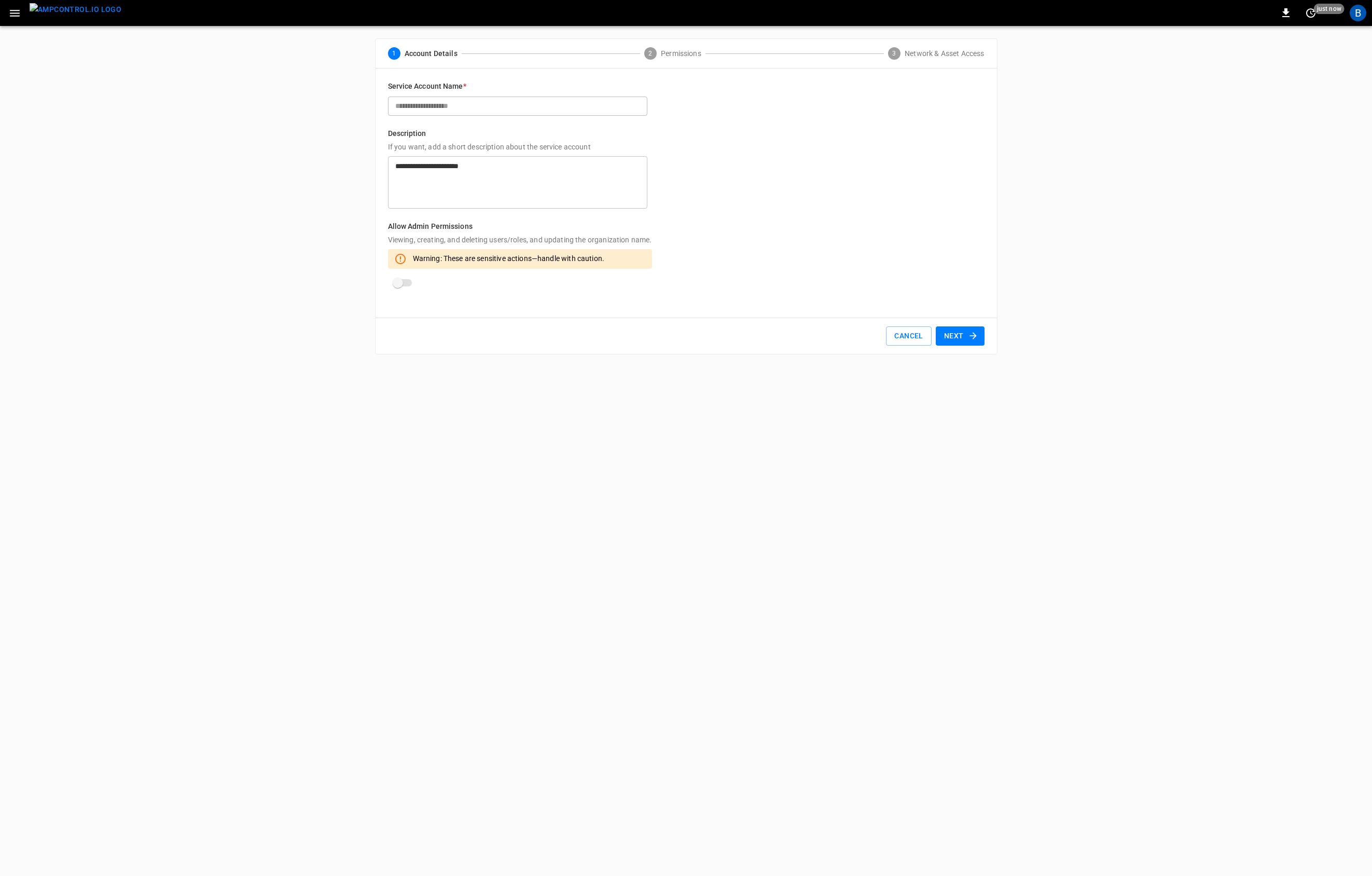
click at [955, 341] on button "Next" at bounding box center [960, 336] width 49 height 19
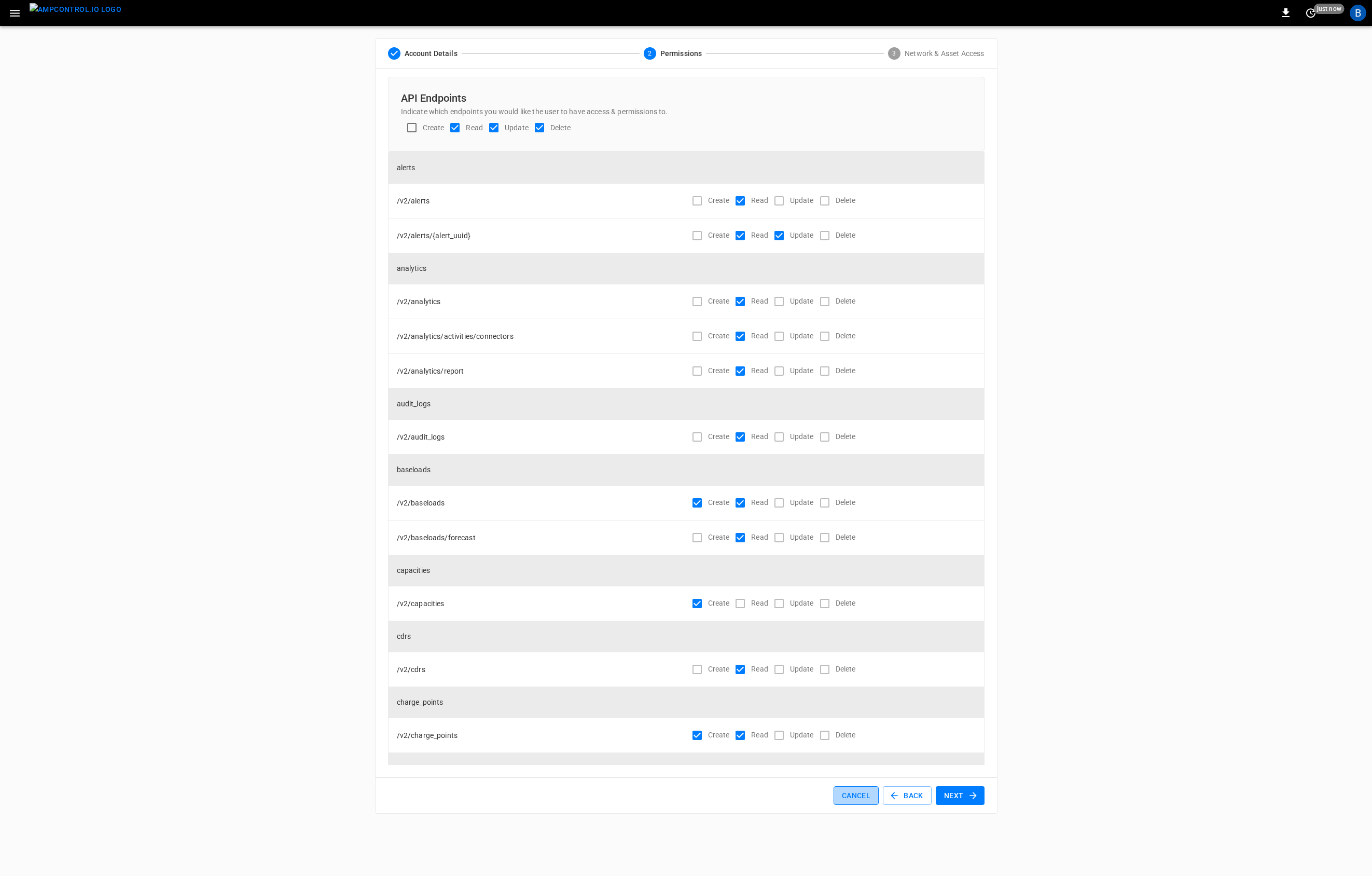
click at [859, 800] on button "Cancel" at bounding box center [856, 796] width 45 height 19
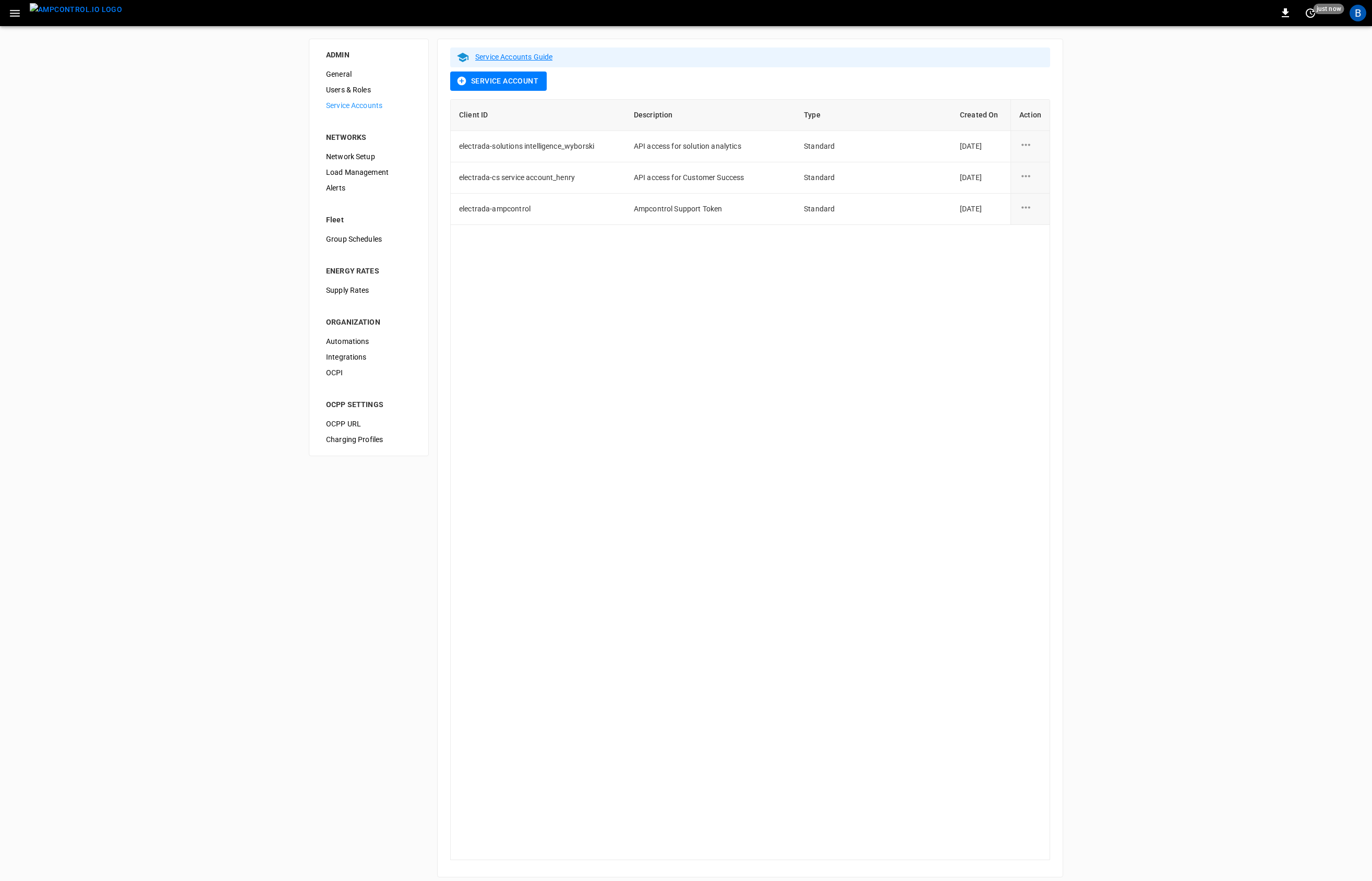
click at [895, 536] on div "Client ID Description Type Created On Action electrada-solutions intelligence_w…" at bounding box center [750, 479] width 600 height 761
